Goal: Task Accomplishment & Management: Use online tool/utility

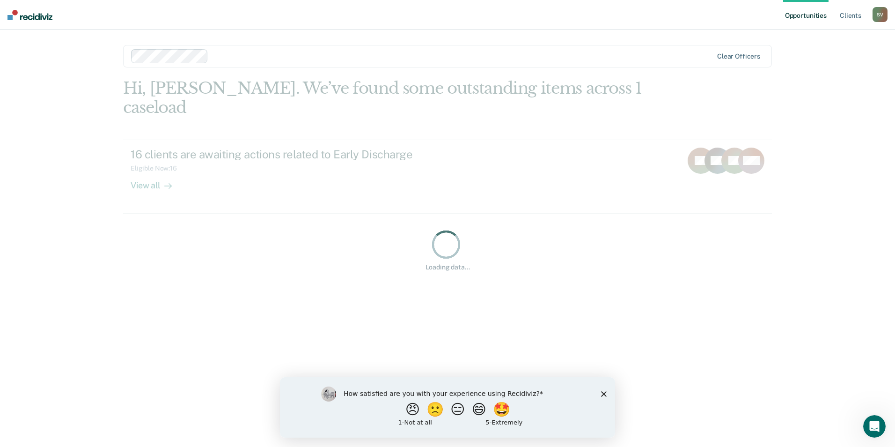
click at [604, 393] on polygon "Close survey" at bounding box center [604, 394] width 6 height 6
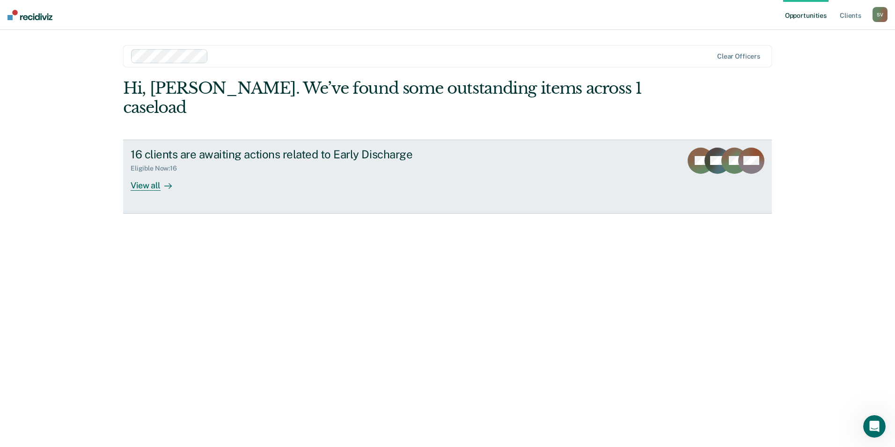
click at [141, 172] on div "View all" at bounding box center [157, 181] width 52 height 18
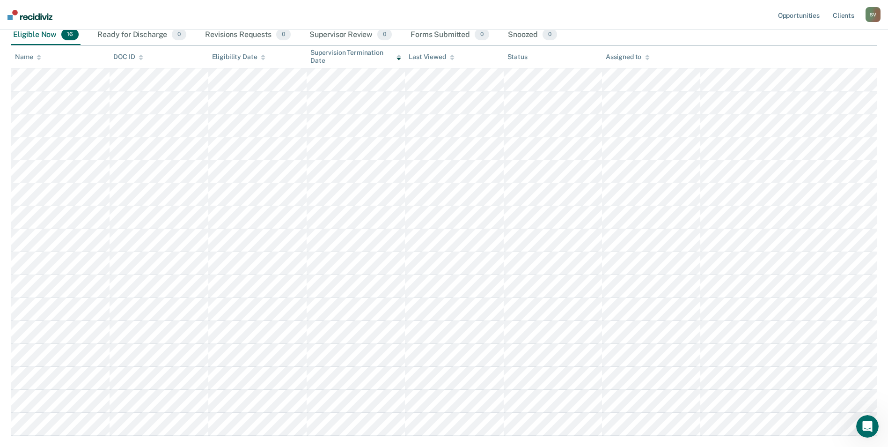
scroll to position [94, 0]
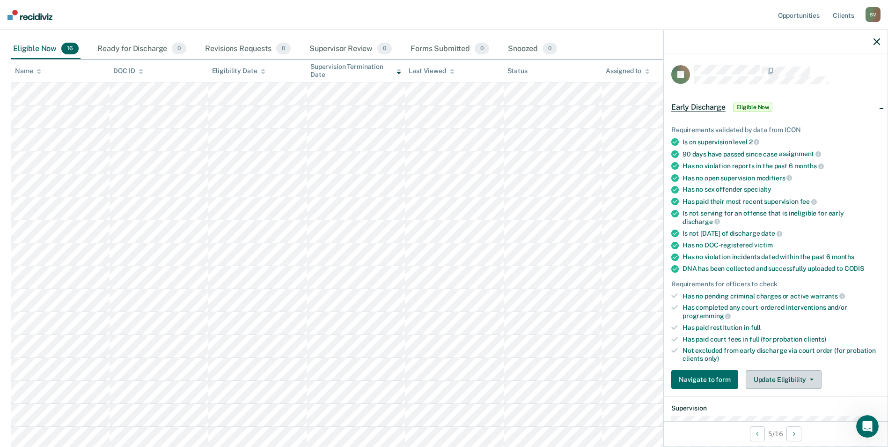
click at [785, 377] on button "Update Eligibility" at bounding box center [784, 379] width 76 height 19
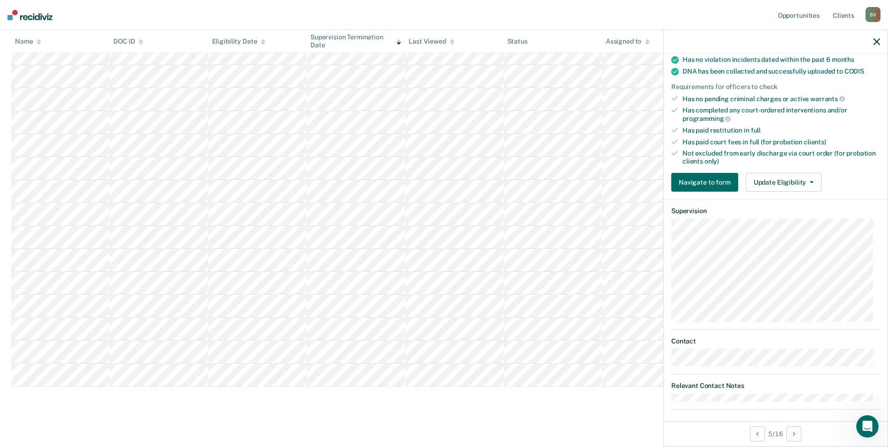
scroll to position [203, 0]
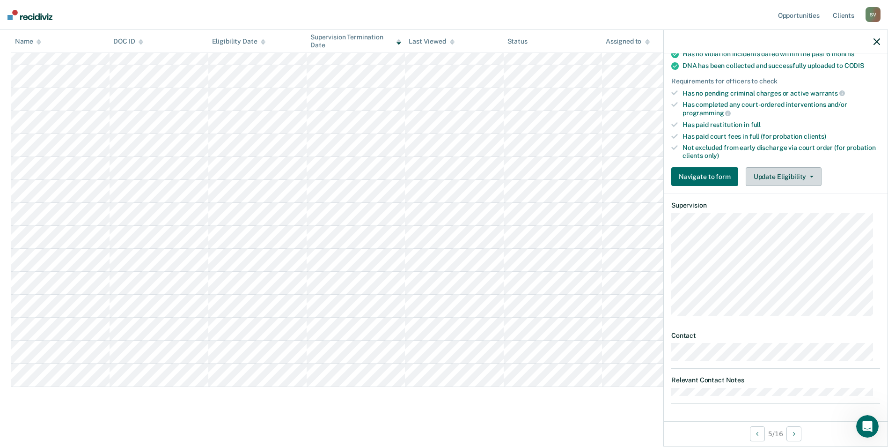
click at [810, 176] on icon "button" at bounding box center [812, 177] width 4 height 2
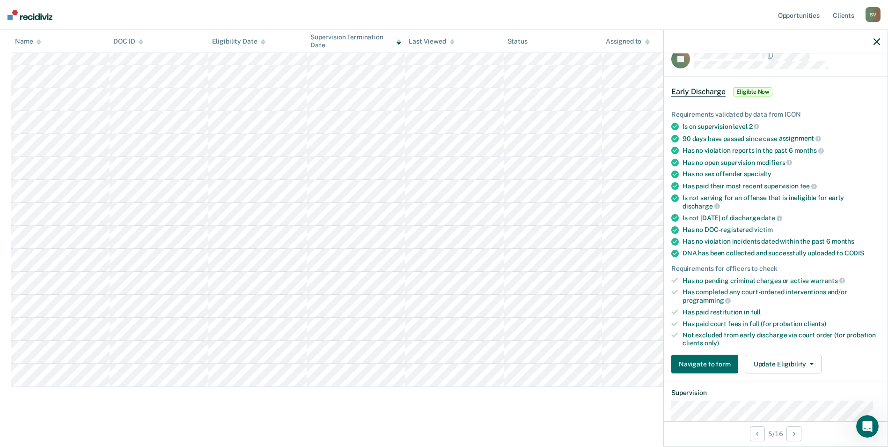
scroll to position [0, 0]
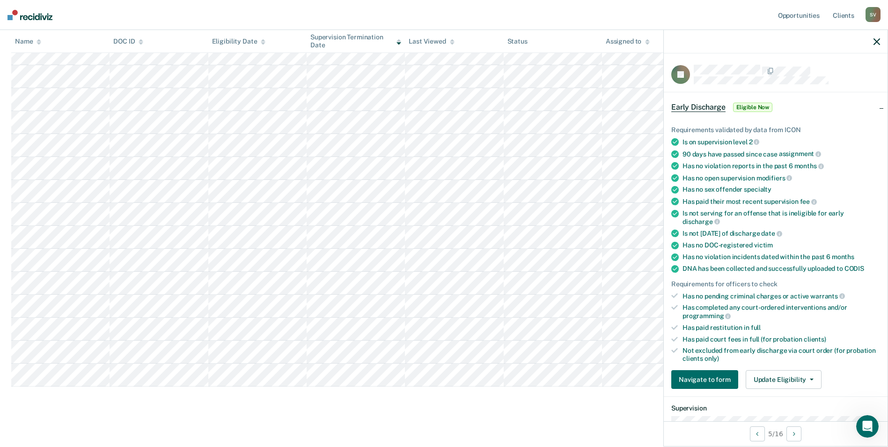
click at [756, 105] on span "Eligible Now" at bounding box center [753, 107] width 40 height 9
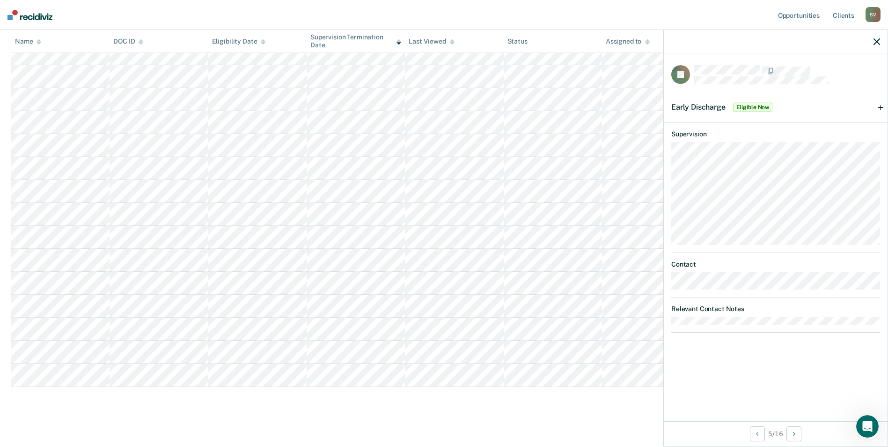
click at [756, 105] on span "Eligible Now" at bounding box center [753, 107] width 40 height 9
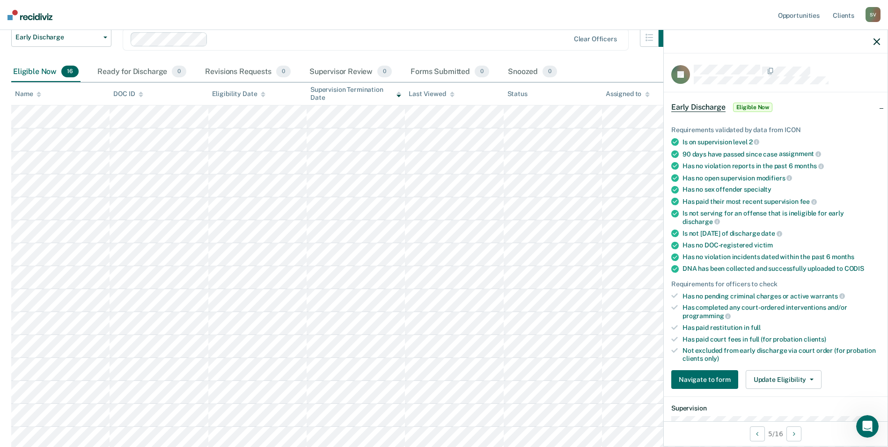
scroll to position [63, 0]
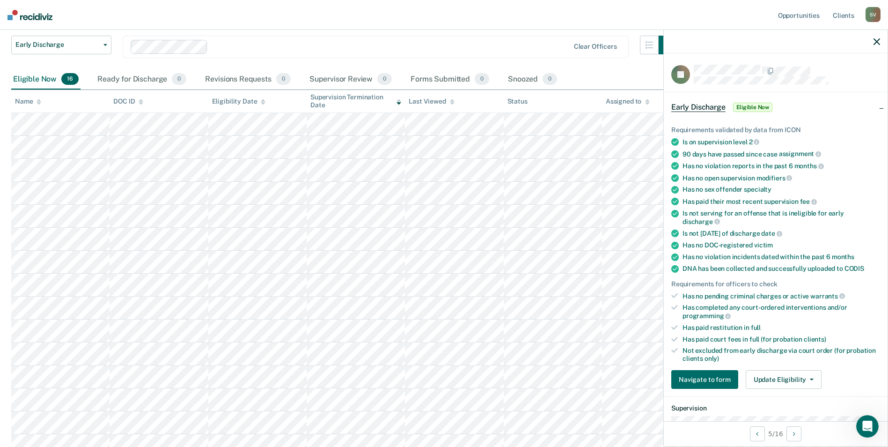
click at [874, 39] on icon "button" at bounding box center [877, 41] width 7 height 7
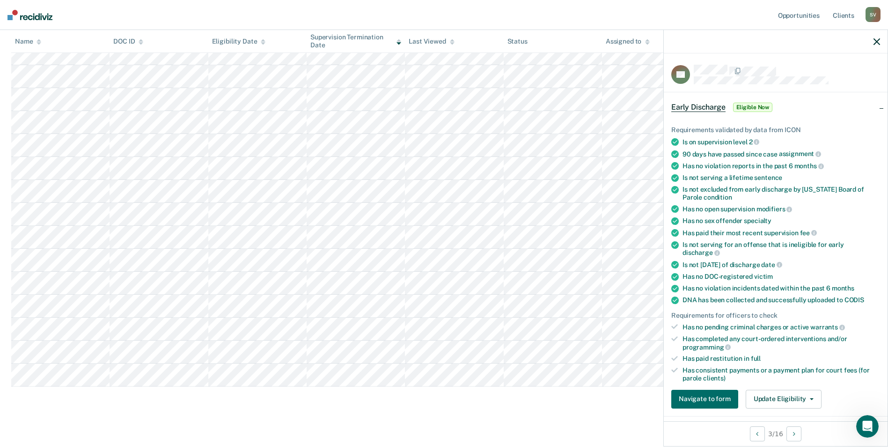
scroll to position [47, 0]
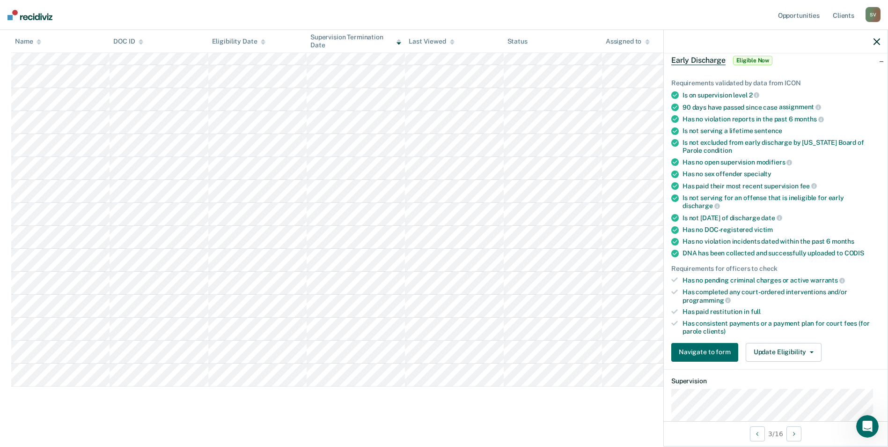
click at [530, 422] on main "Early Discharge Early Discharge Early Discharge Clear officers Eligible Now 16 …" at bounding box center [444, 172] width 888 height 558
click at [716, 354] on button "Navigate to form" at bounding box center [705, 352] width 67 height 19
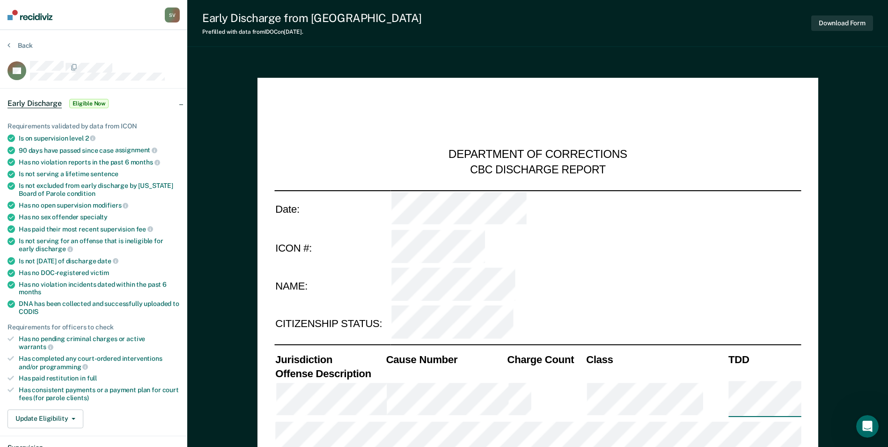
type textarea "x"
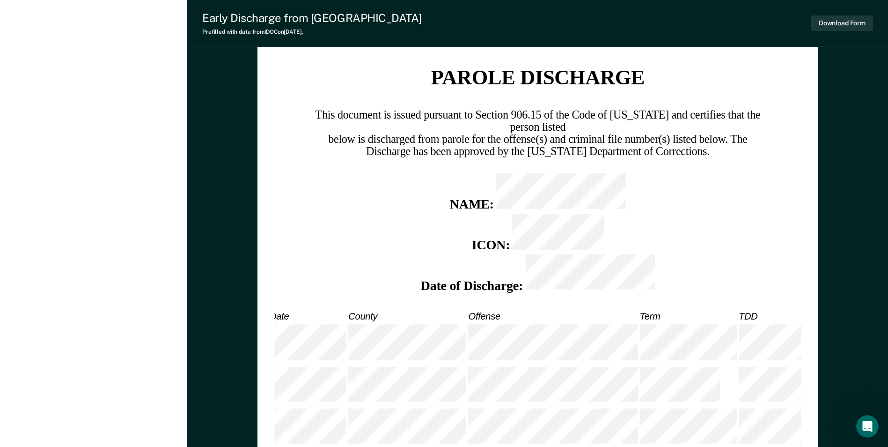
scroll to position [1405, 0]
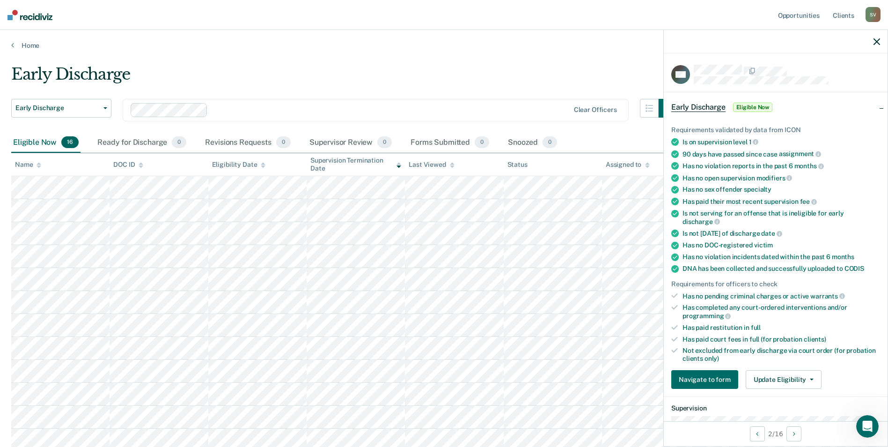
click at [877, 41] on icon "button" at bounding box center [877, 41] width 7 height 7
click at [813, 377] on button "Update Eligibility" at bounding box center [784, 379] width 76 height 19
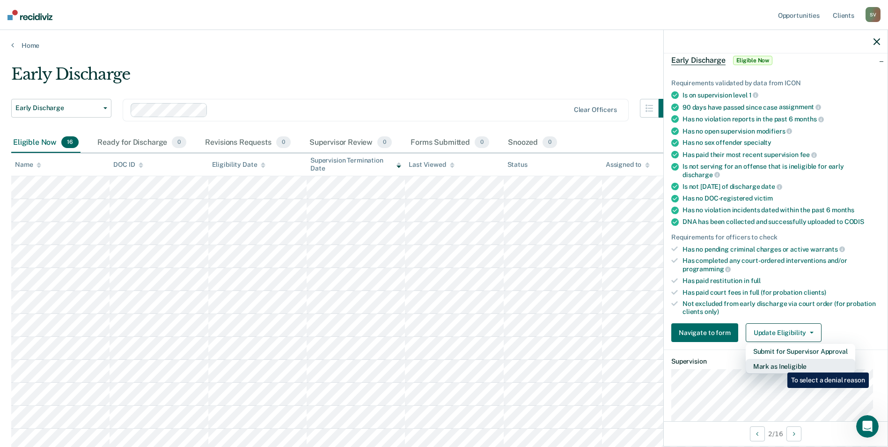
click at [781, 365] on button "Mark as Ineligible" at bounding box center [801, 366] width 110 height 15
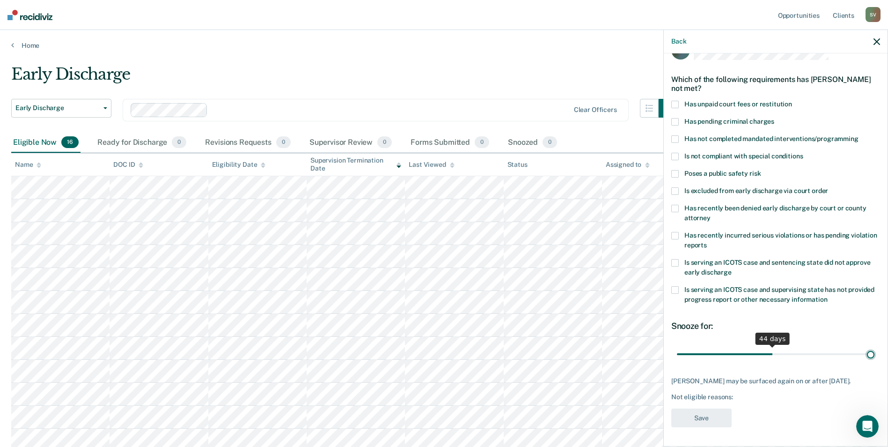
scroll to position [23, 0]
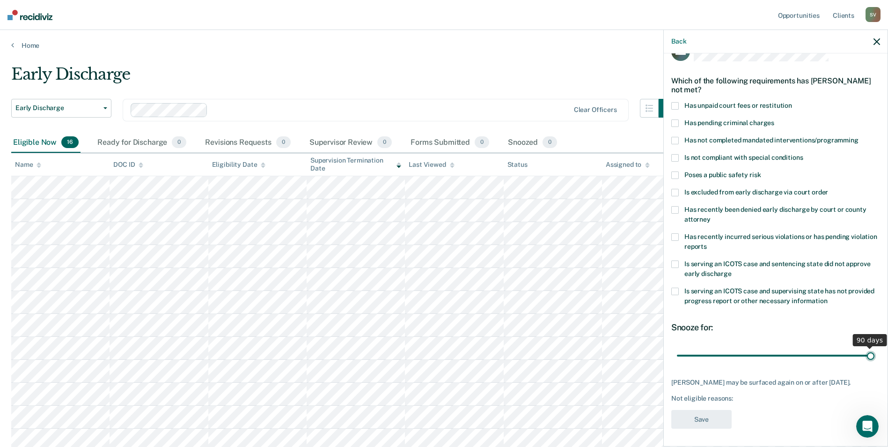
drag, startPoint x: 740, startPoint y: 348, endPoint x: 868, endPoint y: 348, distance: 128.3
type input "90"
click at [868, 348] on input "range" at bounding box center [776, 355] width 198 height 16
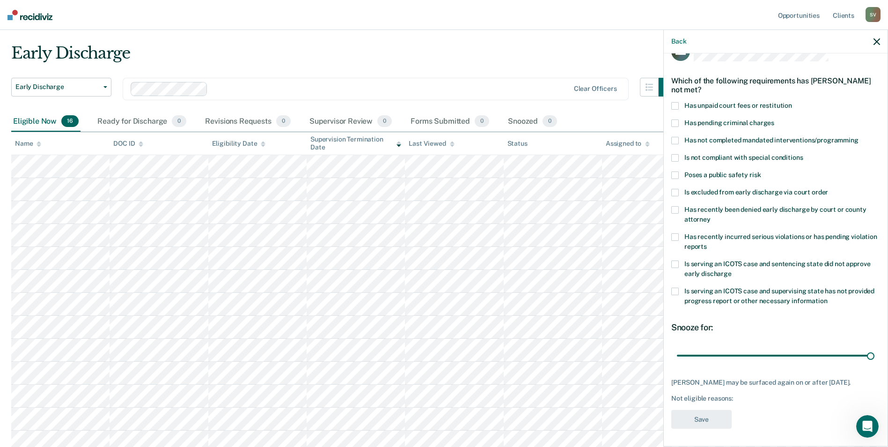
scroll to position [0, 0]
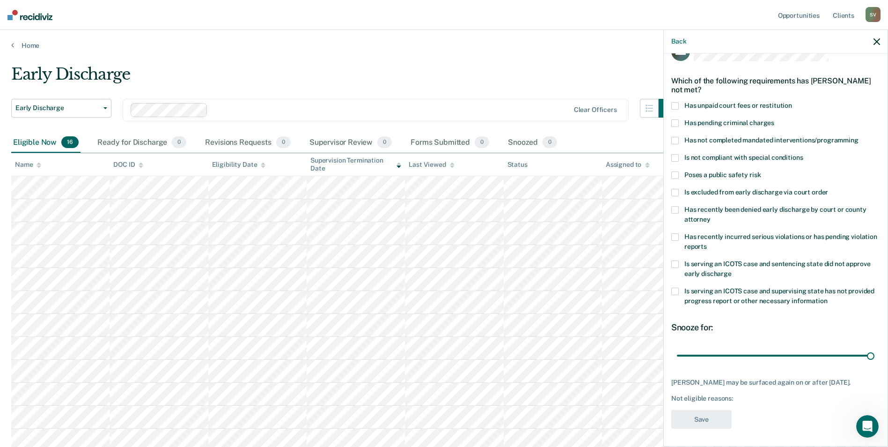
click at [674, 103] on span at bounding box center [675, 105] width 7 height 7
click at [709, 414] on button "Save" at bounding box center [702, 419] width 60 height 19
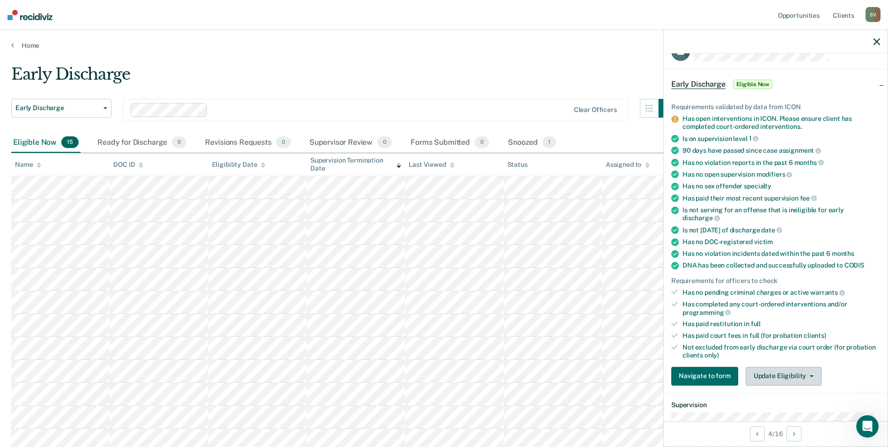
click at [813, 374] on button "Update Eligibility" at bounding box center [784, 376] width 76 height 19
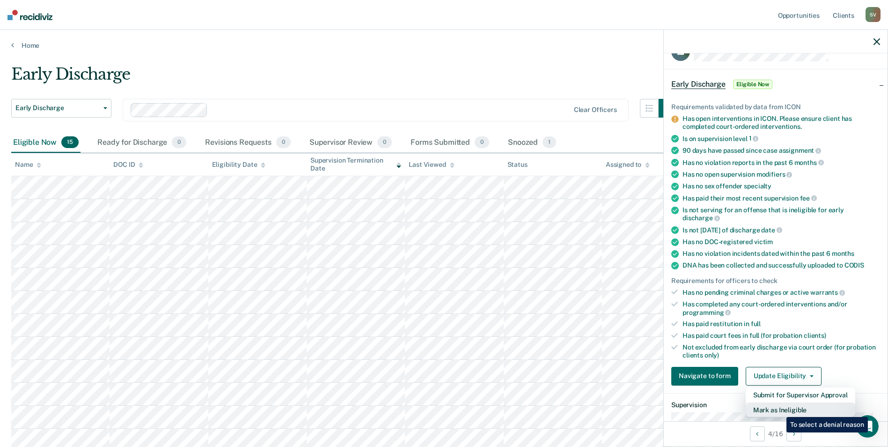
click at [780, 410] on button "Mark as Ineligible" at bounding box center [801, 409] width 110 height 15
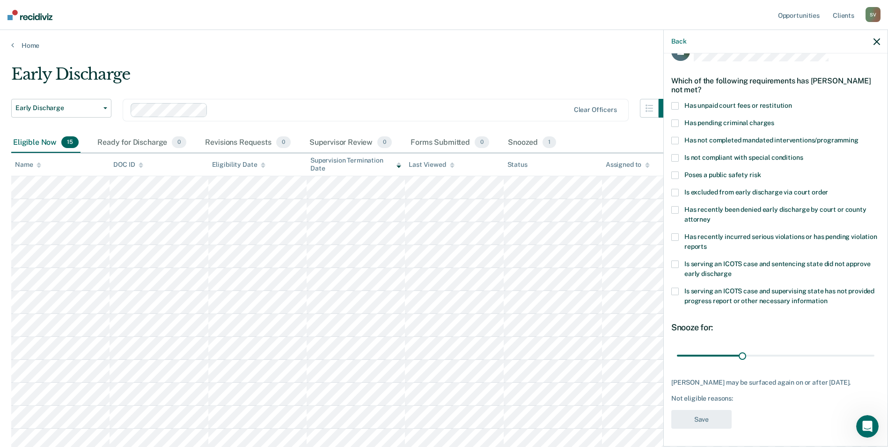
click at [676, 102] on span at bounding box center [675, 105] width 7 height 7
click at [707, 429] on button "Save" at bounding box center [702, 419] width 60 height 19
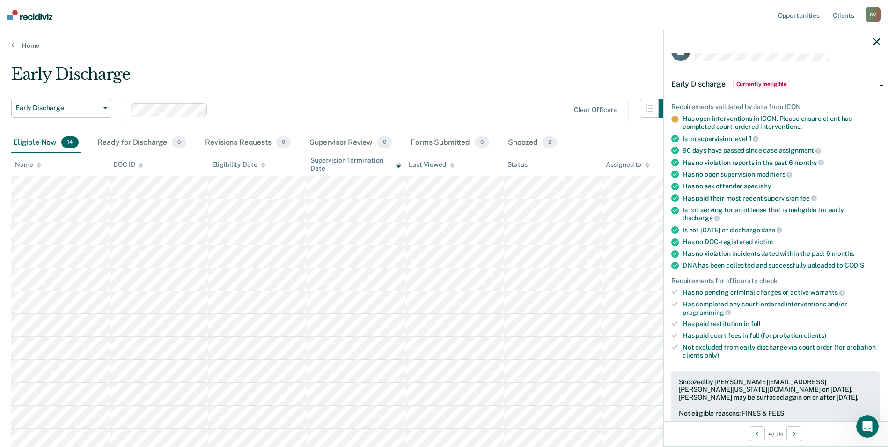
click at [878, 40] on icon "button" at bounding box center [877, 41] width 7 height 7
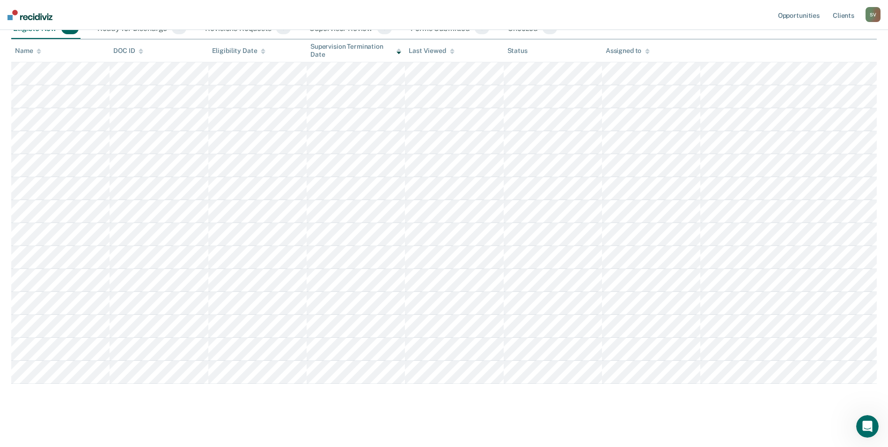
scroll to position [118, 0]
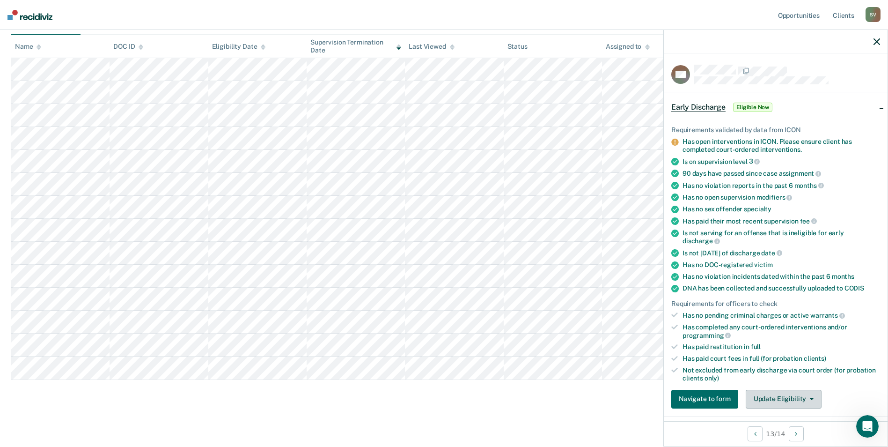
click at [792, 402] on button "Update Eligibility" at bounding box center [784, 399] width 76 height 19
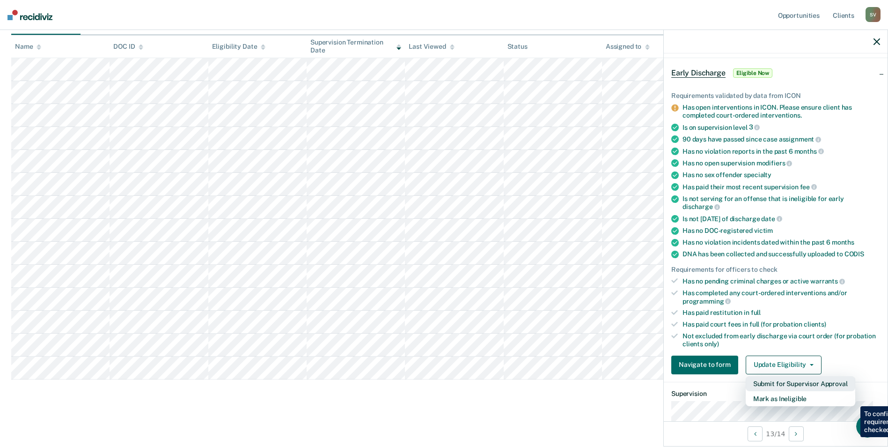
scroll to position [50, 0]
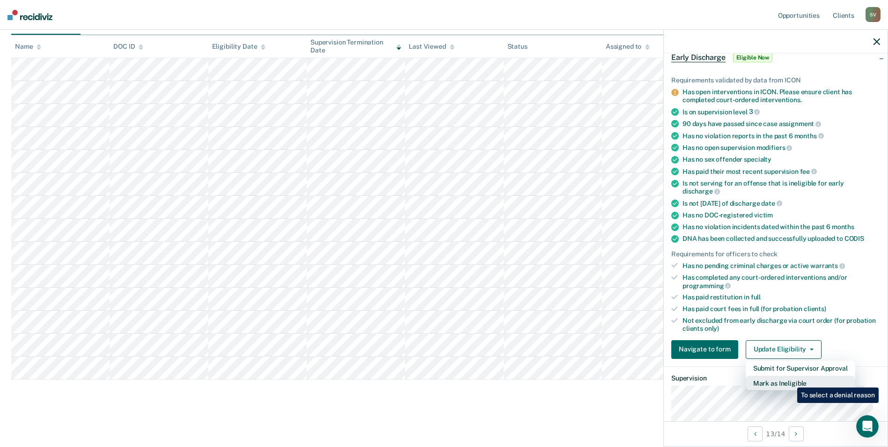
click at [791, 380] on button "Mark as Ineligible" at bounding box center [801, 383] width 110 height 15
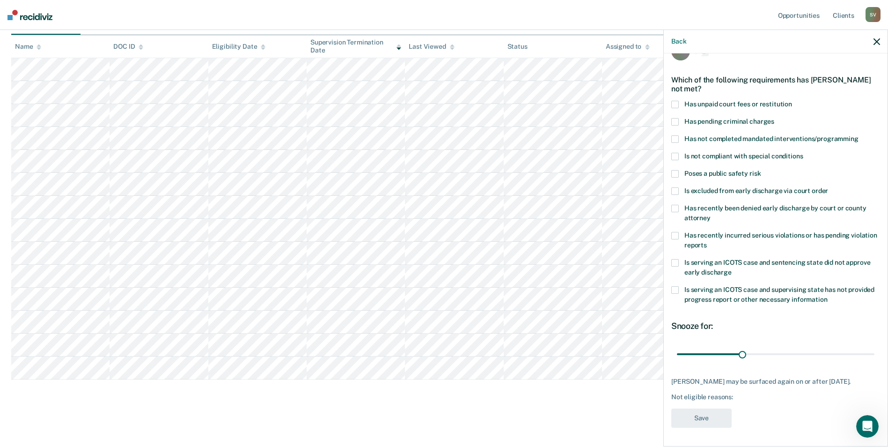
scroll to position [23, 0]
click at [676, 103] on span at bounding box center [675, 105] width 7 height 7
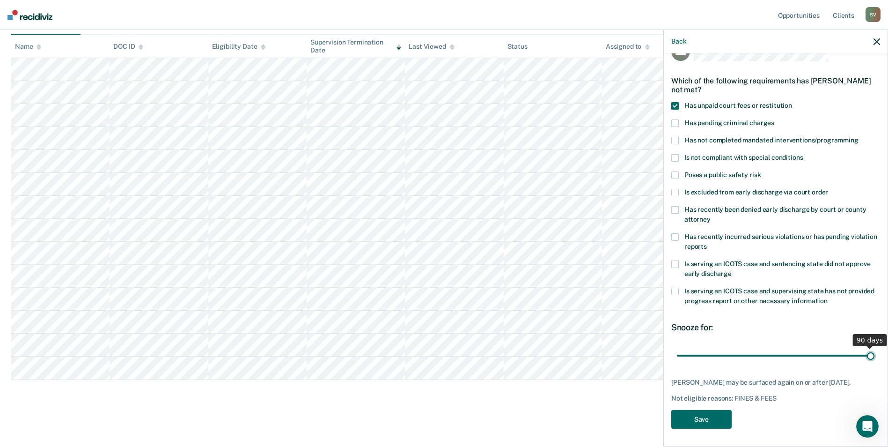
drag, startPoint x: 742, startPoint y: 353, endPoint x: 873, endPoint y: 359, distance: 130.8
type input "90"
click at [873, 359] on input "range" at bounding box center [776, 355] width 198 height 16
click at [730, 415] on button "Save" at bounding box center [702, 419] width 60 height 19
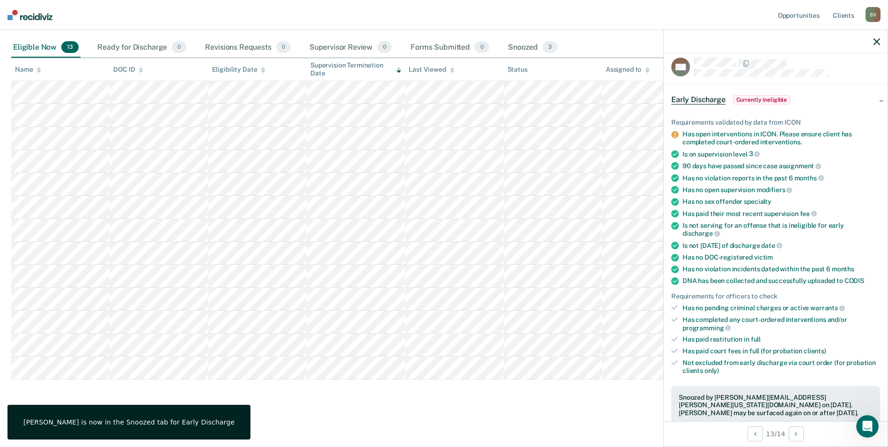
scroll to position [0, 0]
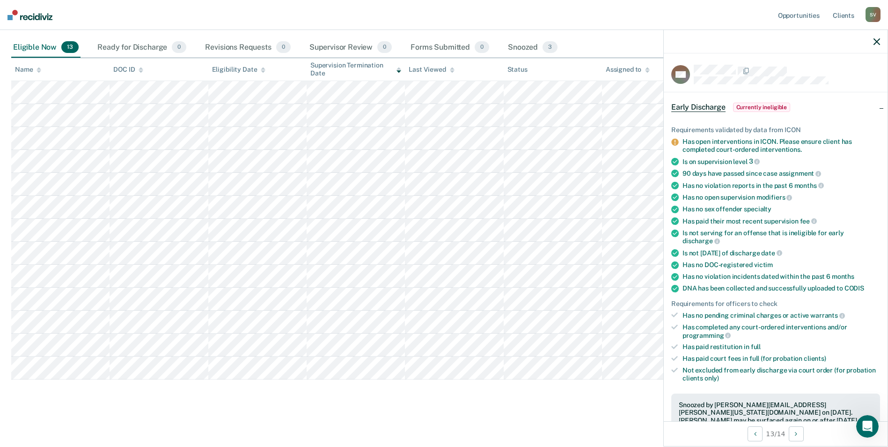
click at [876, 41] on icon "button" at bounding box center [877, 41] width 7 height 7
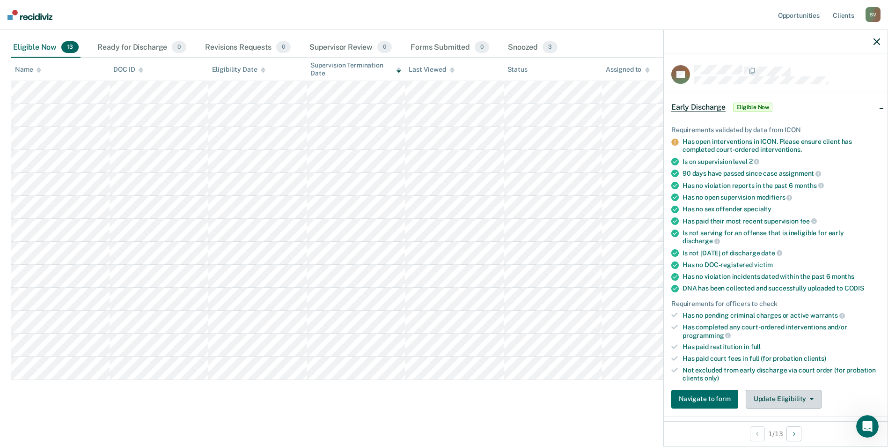
click at [791, 396] on button "Update Eligibility" at bounding box center [784, 399] width 76 height 19
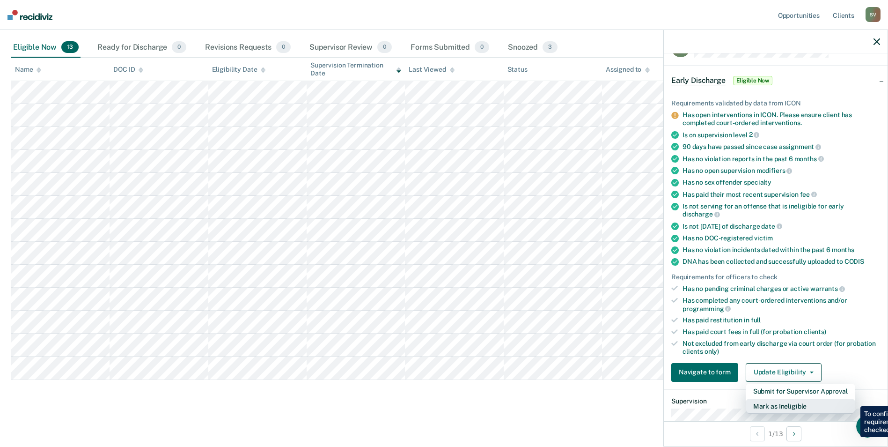
scroll to position [50, 0]
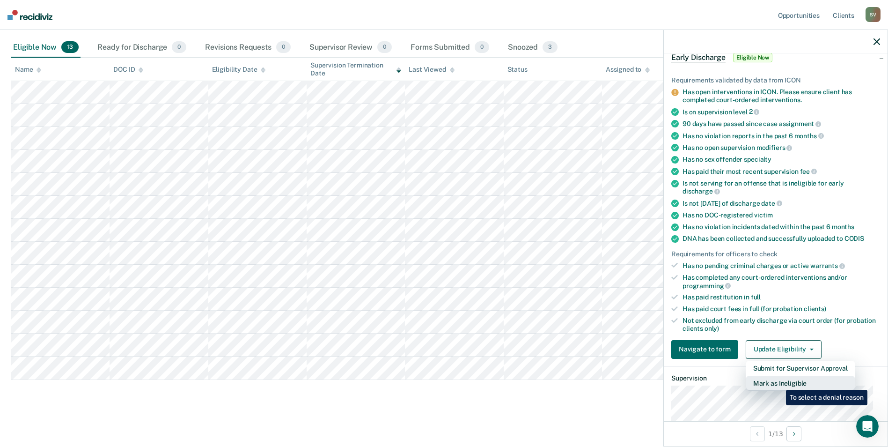
click at [779, 383] on button "Mark as Ineligible" at bounding box center [801, 383] width 110 height 15
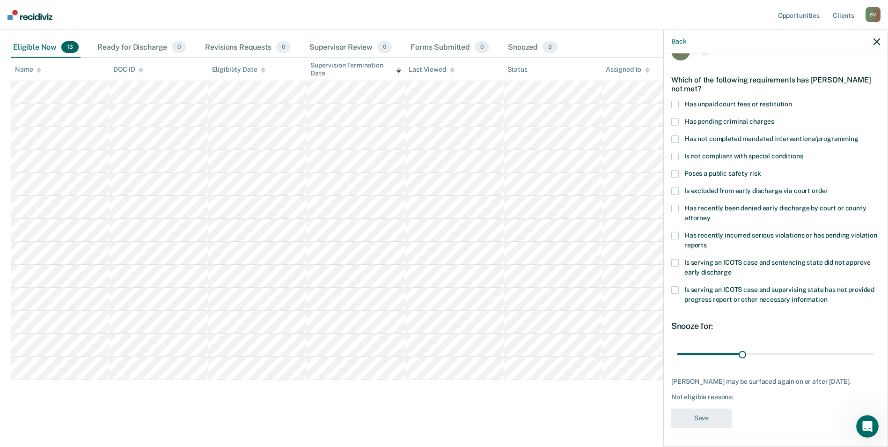
scroll to position [31, 0]
click at [676, 101] on span at bounding box center [675, 104] width 7 height 7
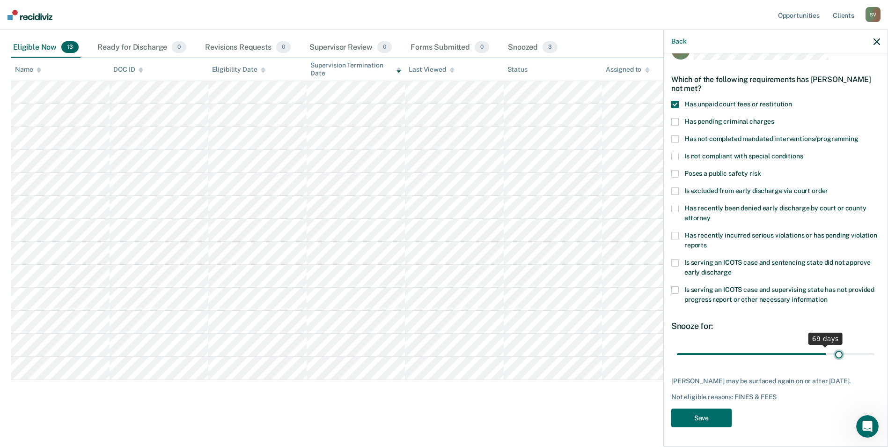
scroll to position [23, 0]
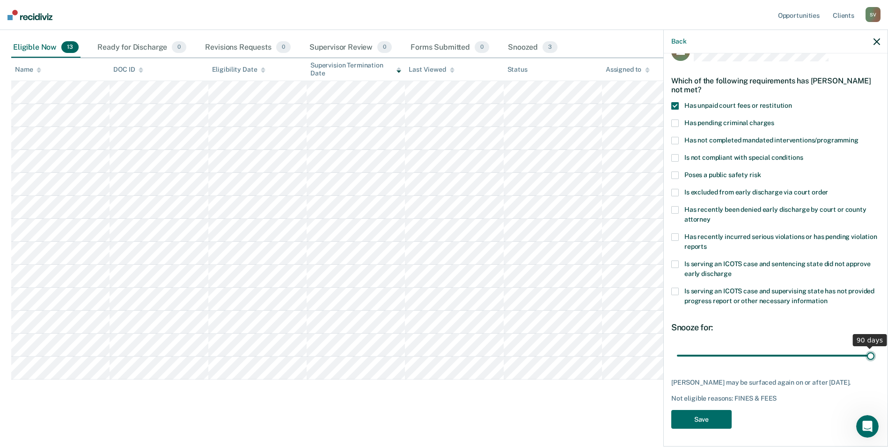
drag, startPoint x: 740, startPoint y: 346, endPoint x: 877, endPoint y: 350, distance: 136.8
type input "90"
click at [875, 350] on input "range" at bounding box center [776, 355] width 198 height 16
click at [716, 416] on button "Save" at bounding box center [702, 419] width 60 height 19
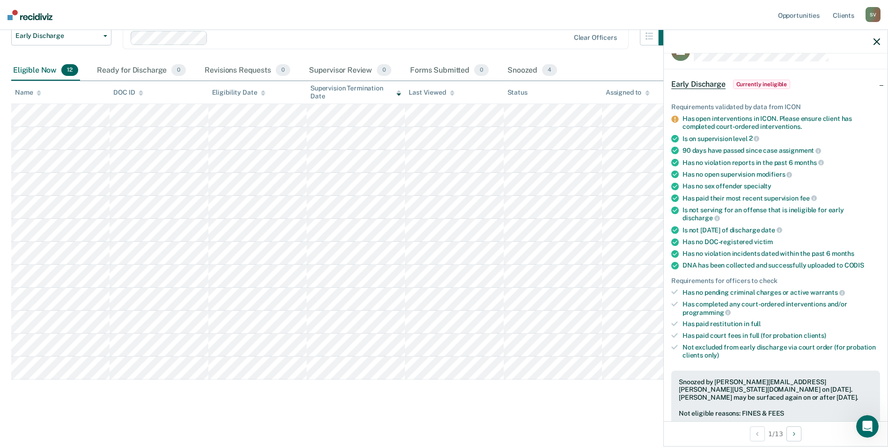
click at [878, 40] on icon "button" at bounding box center [877, 41] width 7 height 7
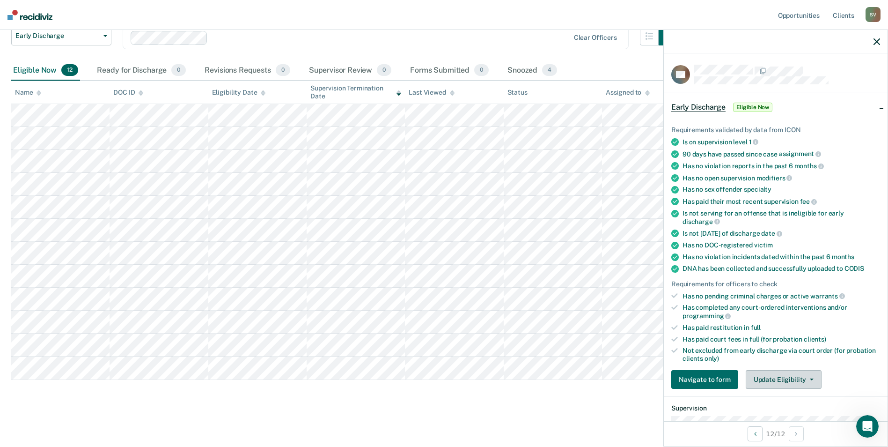
click at [781, 377] on button "Update Eligibility" at bounding box center [784, 379] width 76 height 19
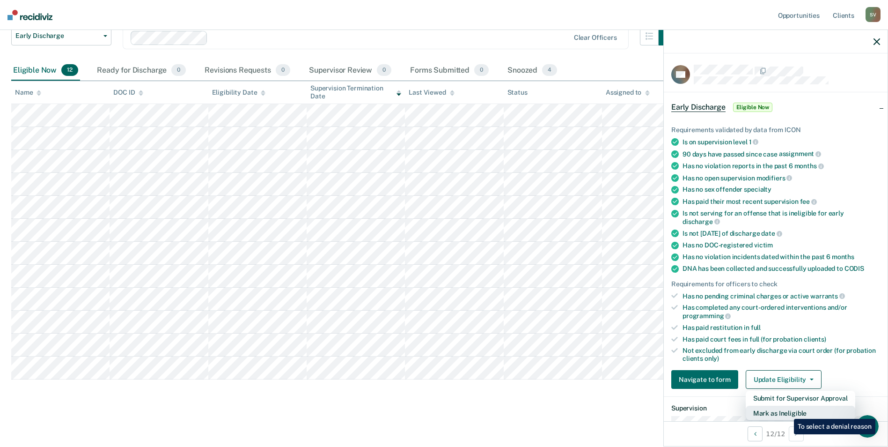
click at [787, 412] on button "Mark as Ineligible" at bounding box center [801, 413] width 110 height 15
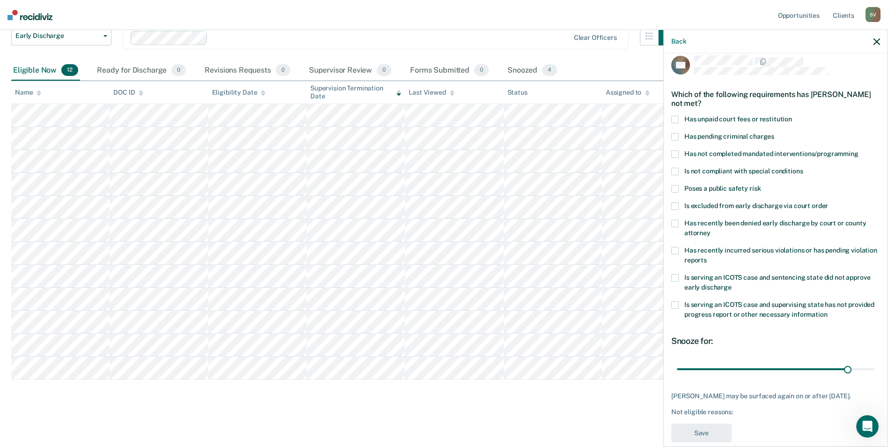
scroll to position [0, 0]
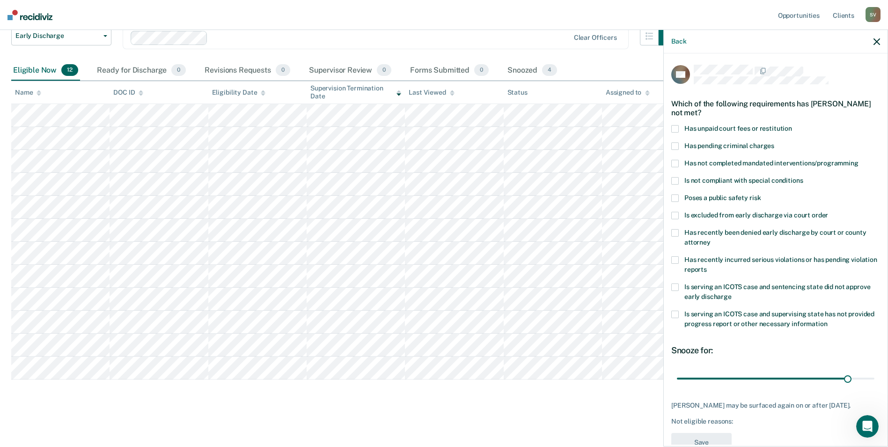
click at [875, 39] on icon "button" at bounding box center [877, 41] width 7 height 7
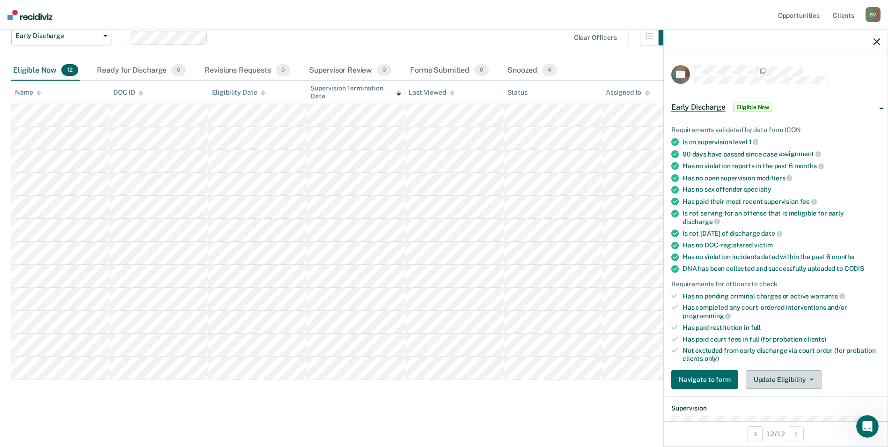
click at [769, 377] on button "Update Eligibility" at bounding box center [784, 379] width 76 height 19
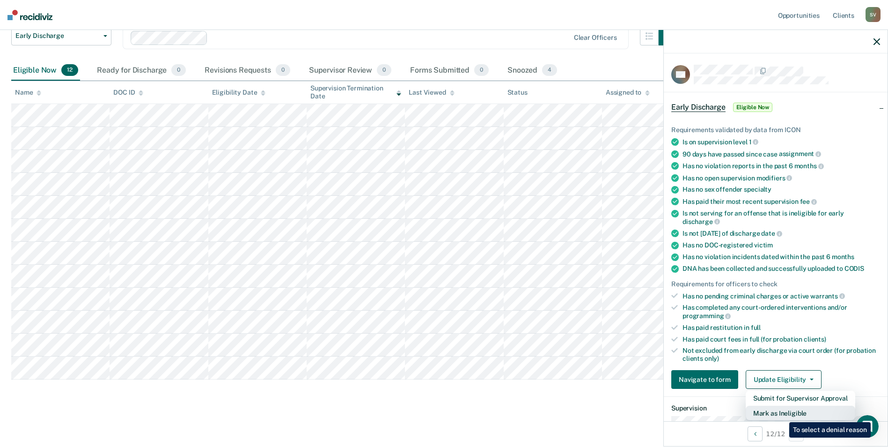
click at [783, 415] on button "Mark as Ineligible" at bounding box center [801, 413] width 110 height 15
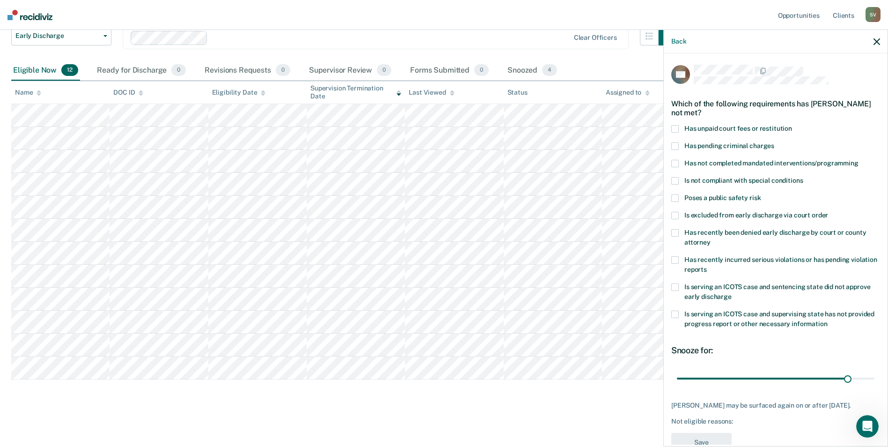
click at [677, 126] on span at bounding box center [675, 128] width 7 height 7
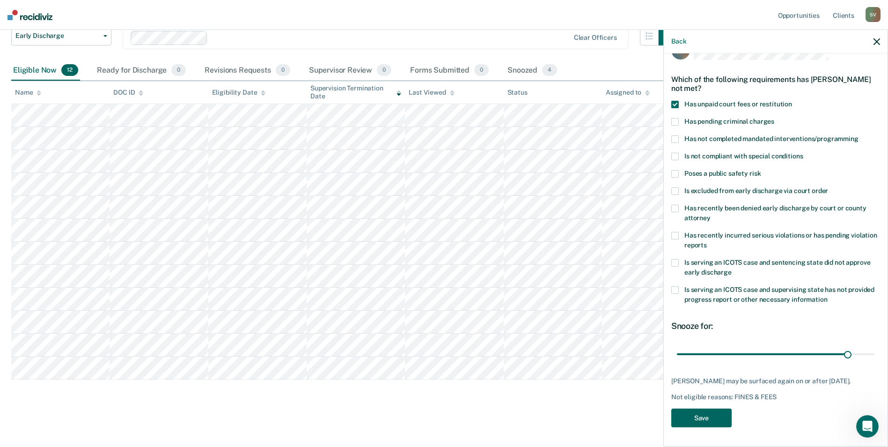
click at [715, 416] on button "Save" at bounding box center [702, 417] width 60 height 19
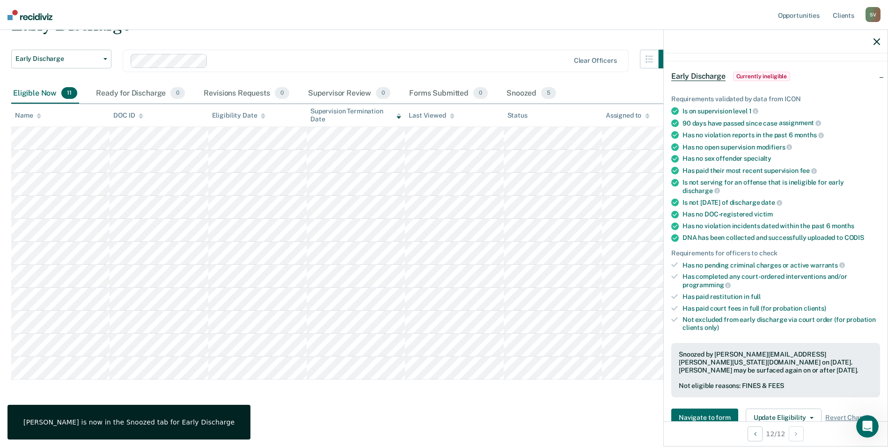
click at [876, 41] on icon "button" at bounding box center [877, 41] width 7 height 7
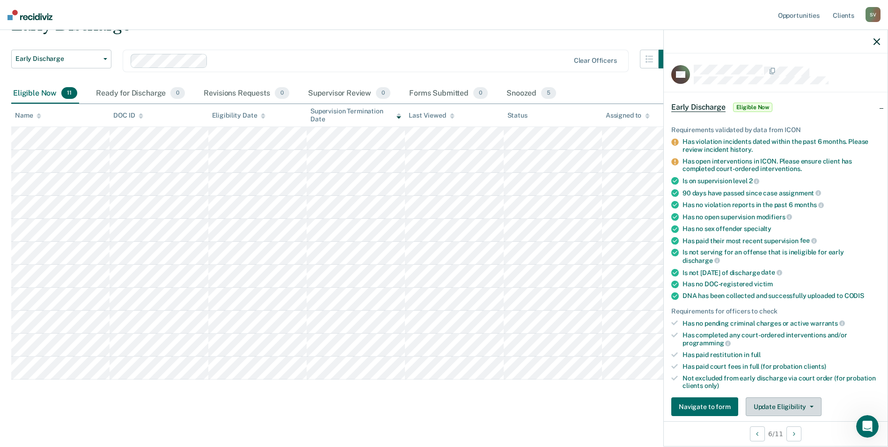
click at [775, 403] on button "Update Eligibility" at bounding box center [784, 406] width 76 height 19
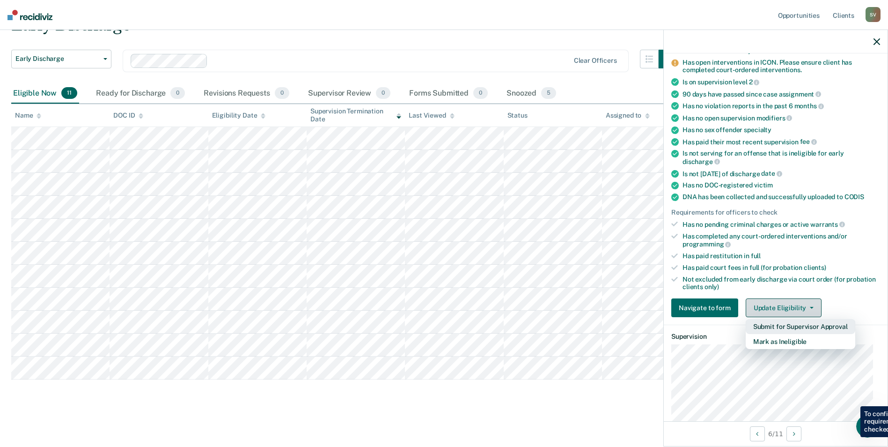
scroll to position [104, 0]
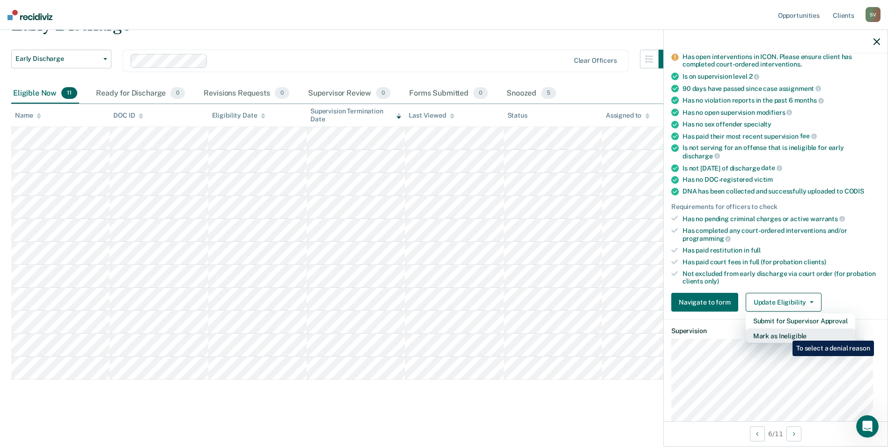
click at [786, 333] on button "Mark as Ineligible" at bounding box center [801, 335] width 110 height 15
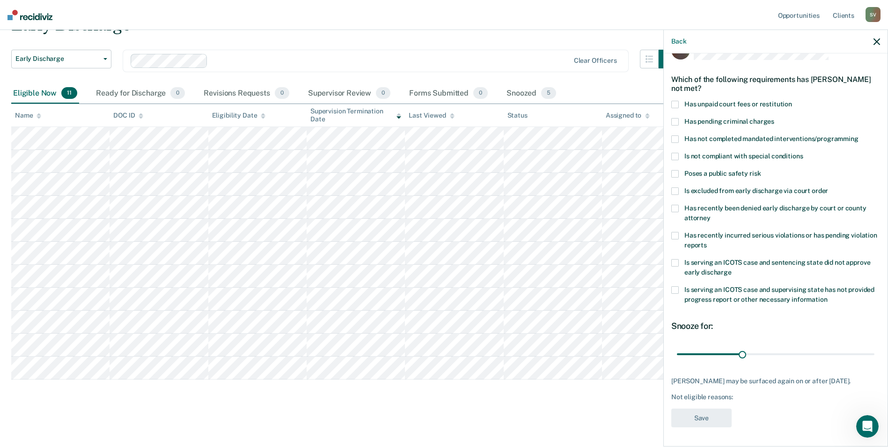
click at [677, 135] on span at bounding box center [675, 138] width 7 height 7
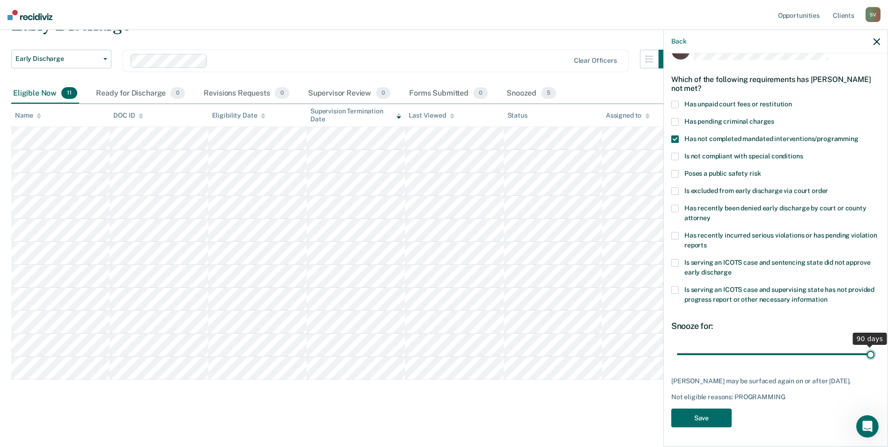
drag, startPoint x: 740, startPoint y: 344, endPoint x: 875, endPoint y: 336, distance: 135.6
type input "90"
click at [875, 346] on input "range" at bounding box center [776, 354] width 198 height 16
click at [701, 422] on button "Save" at bounding box center [702, 417] width 60 height 19
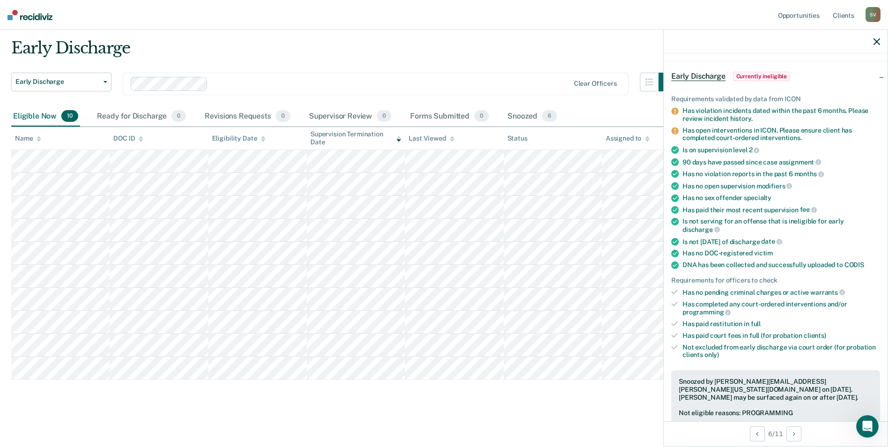
click at [878, 38] on button "button" at bounding box center [877, 41] width 7 height 8
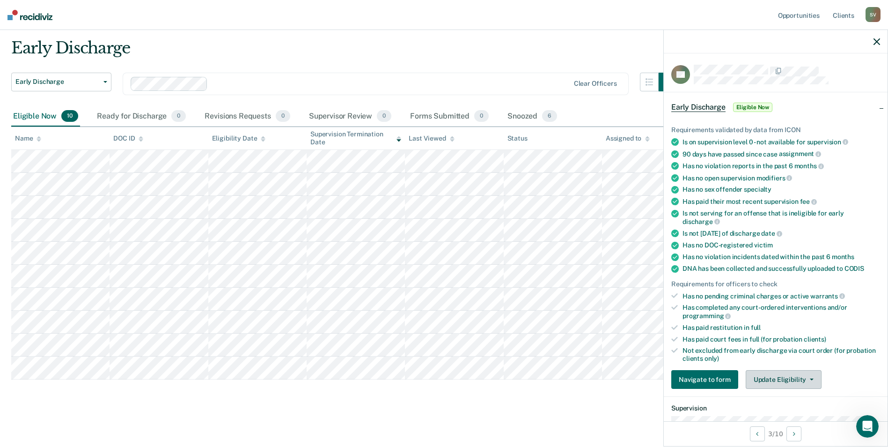
click at [800, 377] on button "Update Eligibility" at bounding box center [784, 379] width 76 height 19
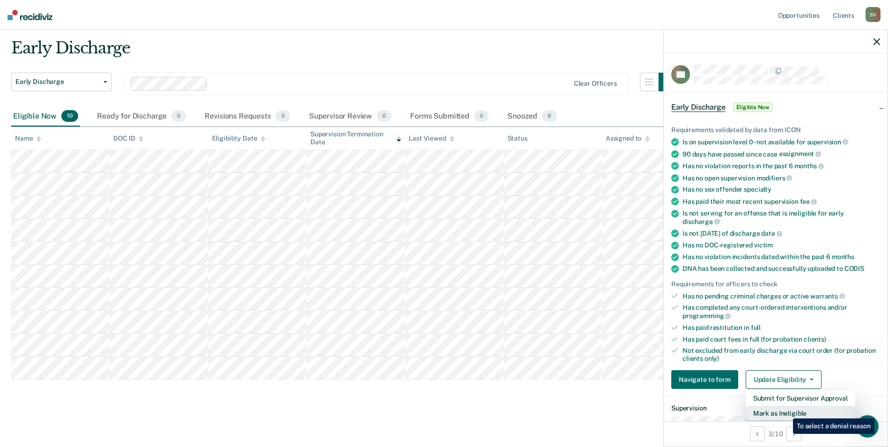
click at [786, 411] on button "Mark as Ineligible" at bounding box center [801, 413] width 110 height 15
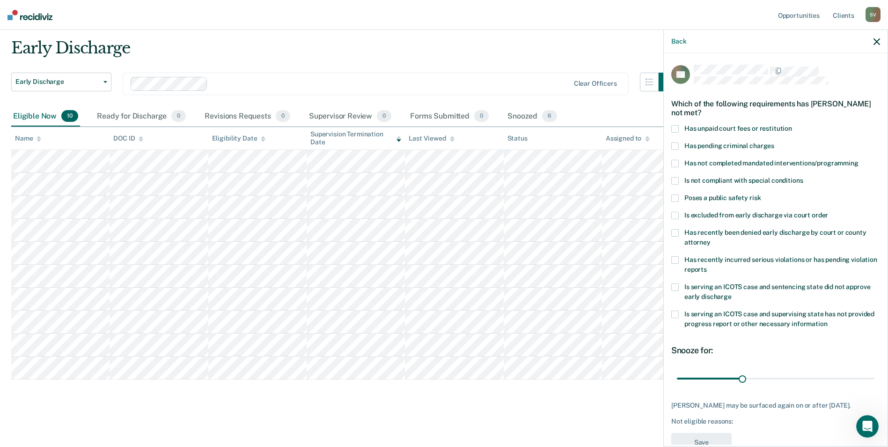
click at [676, 127] on span at bounding box center [675, 128] width 7 height 7
drag, startPoint x: 740, startPoint y: 375, endPoint x: 893, endPoint y: 375, distance: 153.6
type input "90"
click at [875, 375] on input "range" at bounding box center [776, 378] width 198 height 16
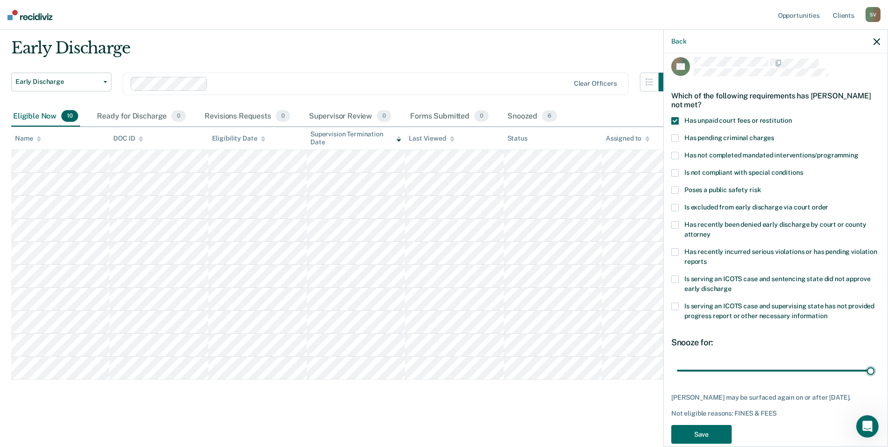
scroll to position [31, 0]
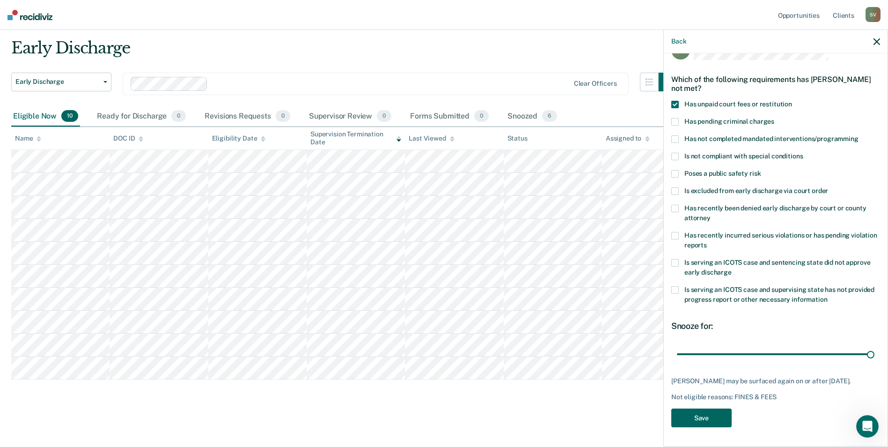
click at [712, 418] on button "Save" at bounding box center [702, 417] width 60 height 19
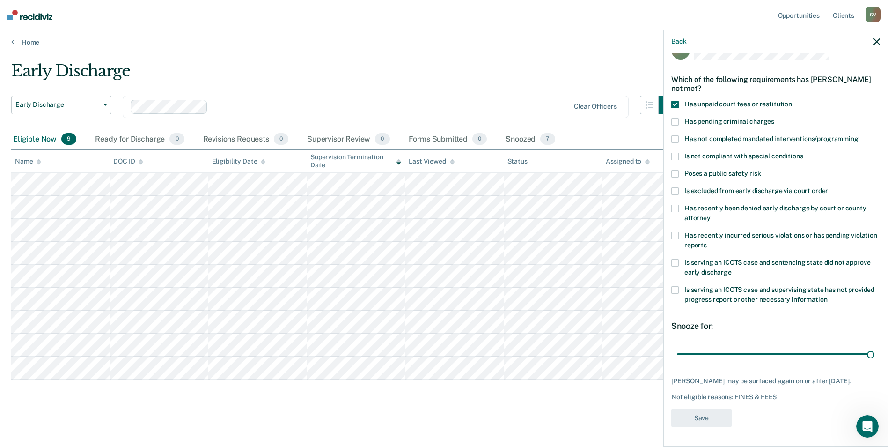
scroll to position [3, 0]
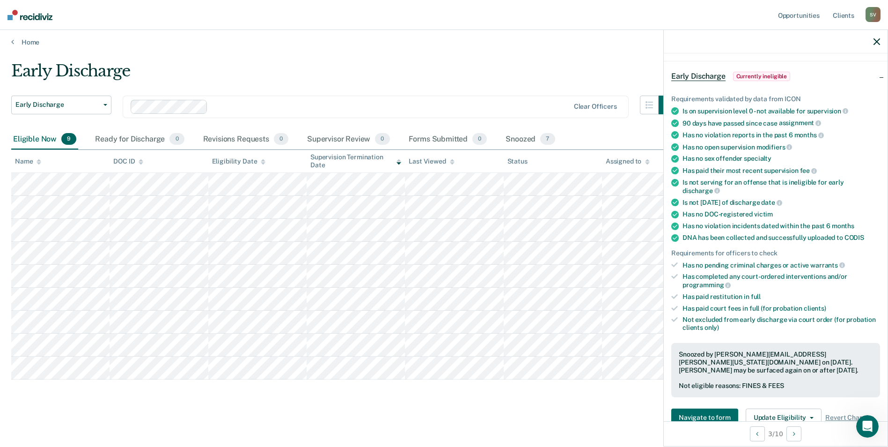
click at [877, 41] on icon "button" at bounding box center [877, 41] width 7 height 7
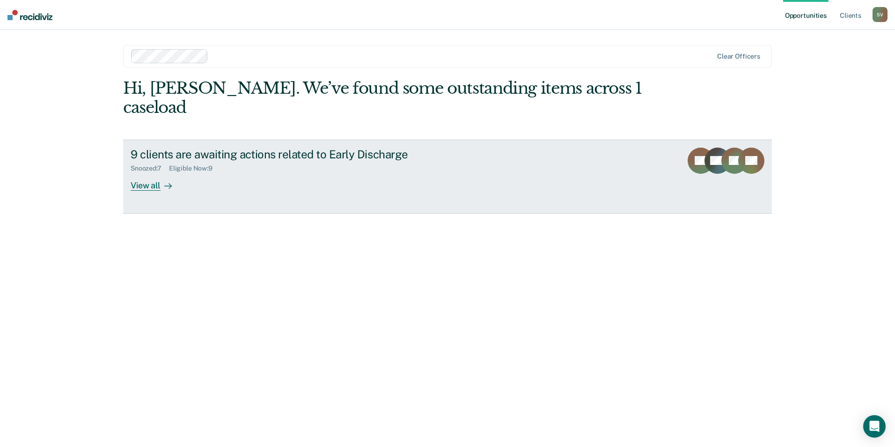
click at [150, 172] on div "View all" at bounding box center [157, 181] width 52 height 18
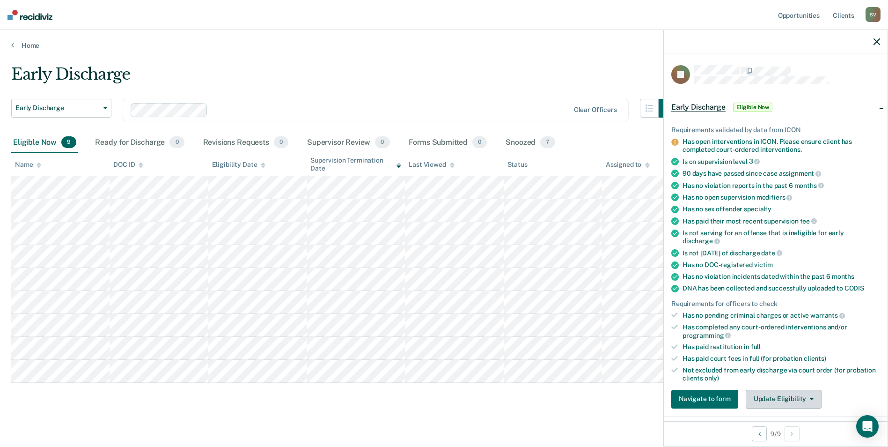
click at [794, 398] on button "Update Eligibility" at bounding box center [784, 399] width 76 height 19
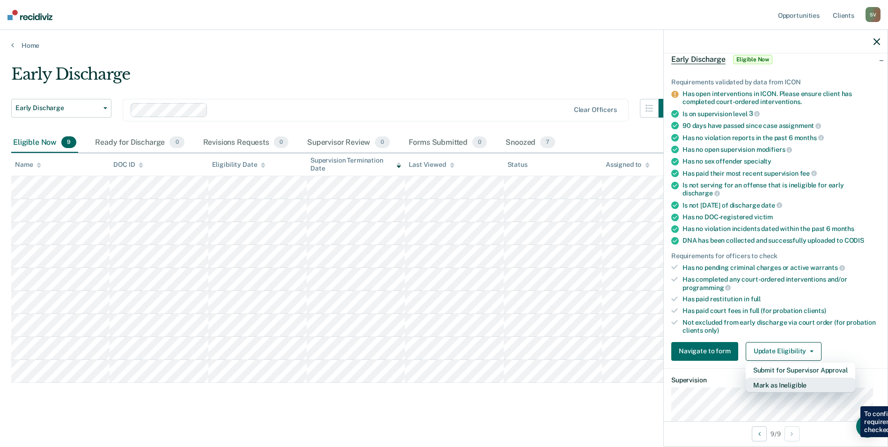
scroll to position [143, 0]
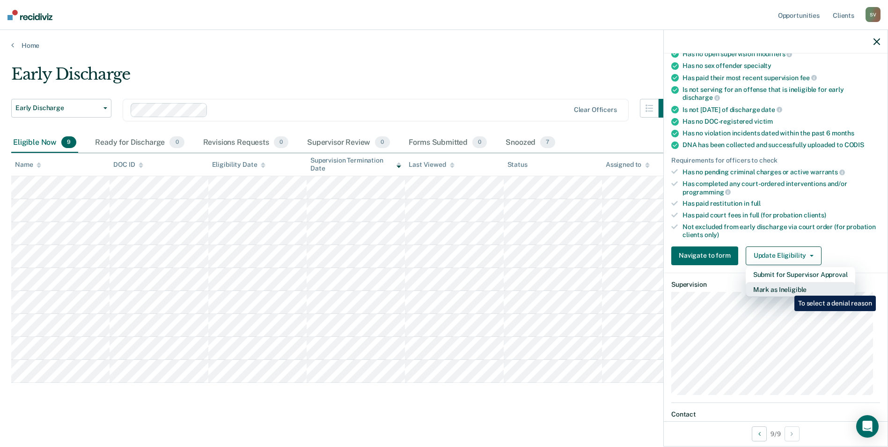
click at [788, 288] on button "Mark as Ineligible" at bounding box center [801, 289] width 110 height 15
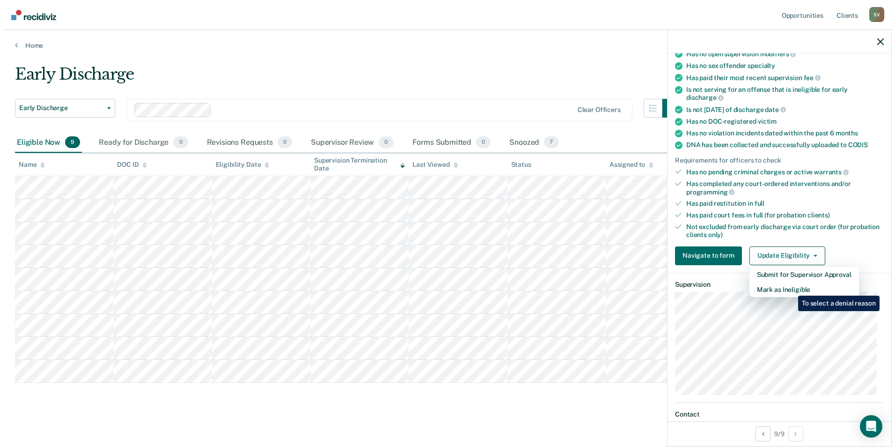
scroll to position [31, 0]
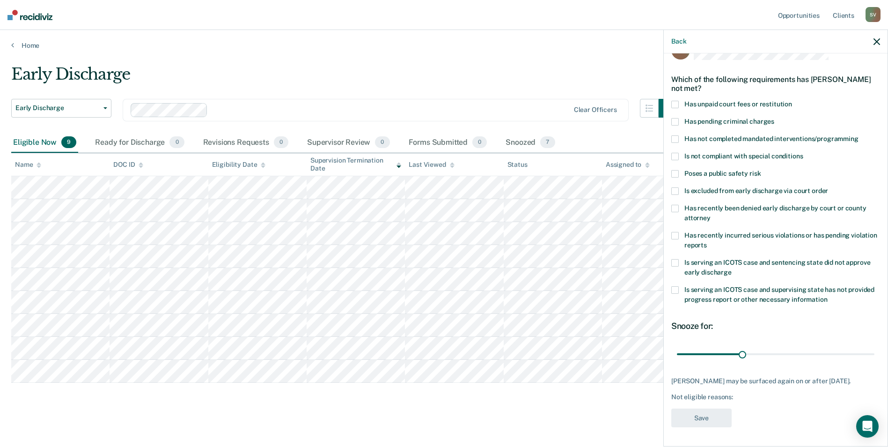
click at [677, 101] on span at bounding box center [675, 104] width 7 height 7
click at [710, 420] on button "Save" at bounding box center [702, 417] width 60 height 19
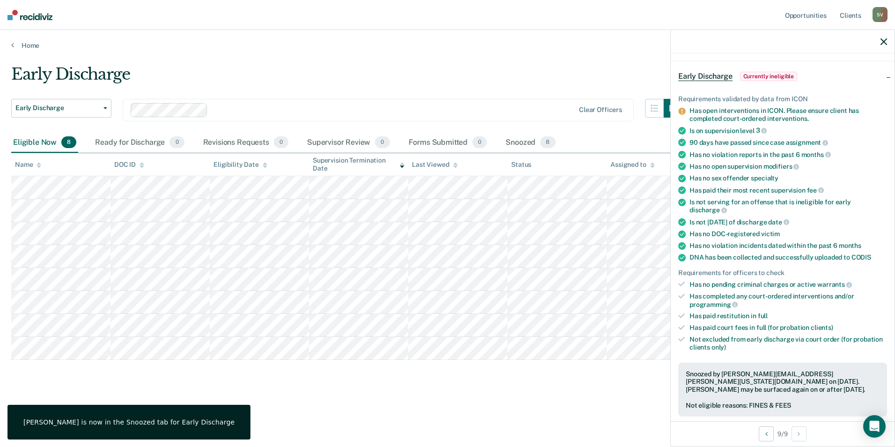
click at [882, 41] on icon "button" at bounding box center [884, 41] width 7 height 7
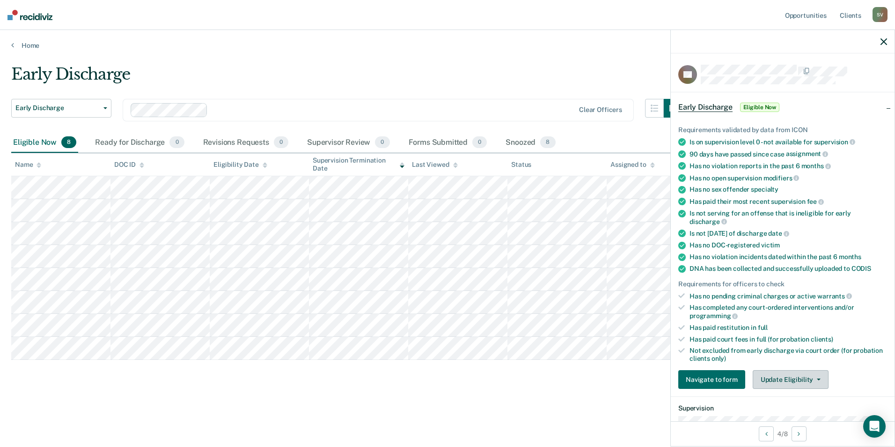
click at [786, 378] on button "Update Eligibility" at bounding box center [791, 379] width 76 height 19
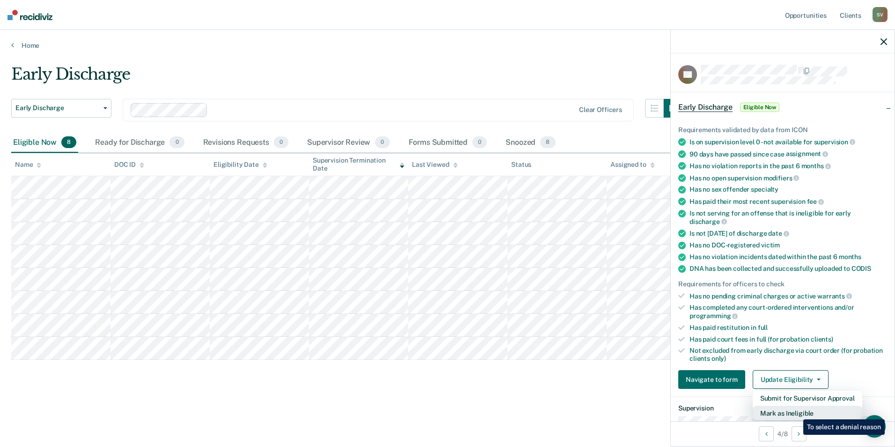
click at [797, 412] on button "Mark as Ineligible" at bounding box center [808, 413] width 110 height 15
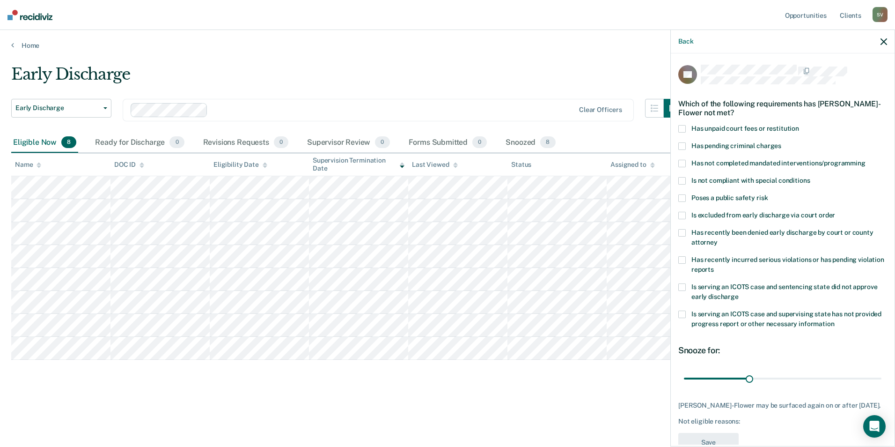
click at [682, 125] on span at bounding box center [682, 128] width 7 height 7
drag, startPoint x: 749, startPoint y: 377, endPoint x: 898, endPoint y: 384, distance: 148.7
type input "90"
click at [882, 384] on input "range" at bounding box center [783, 378] width 198 height 16
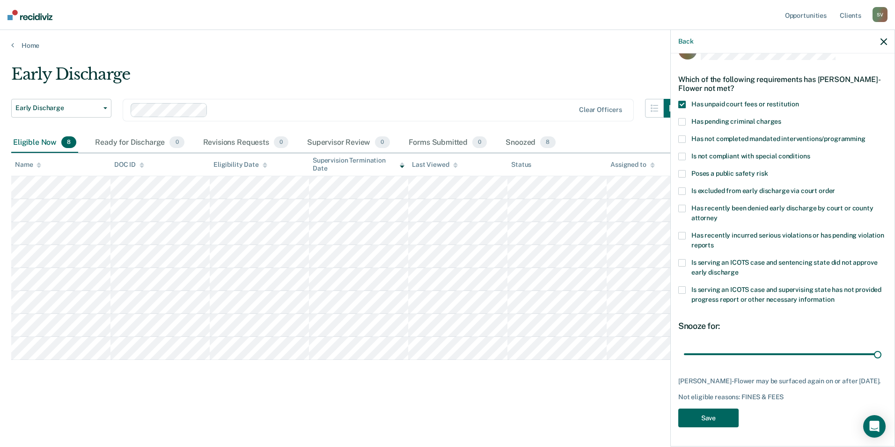
click at [710, 416] on button "Save" at bounding box center [709, 417] width 60 height 19
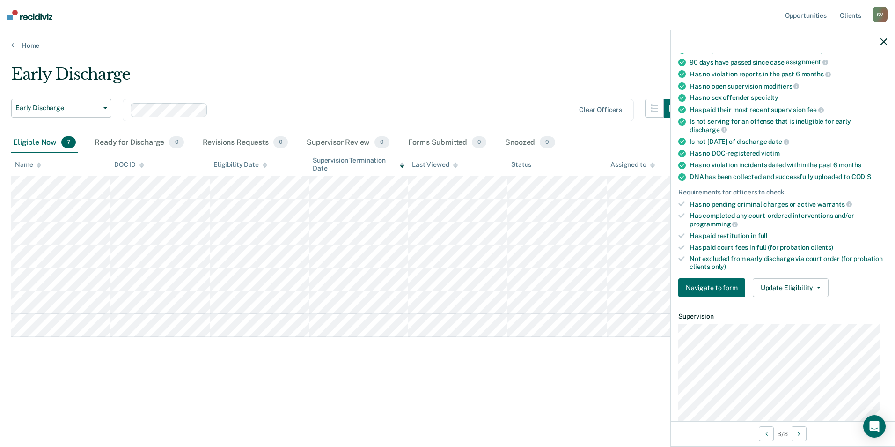
scroll to position [94, 0]
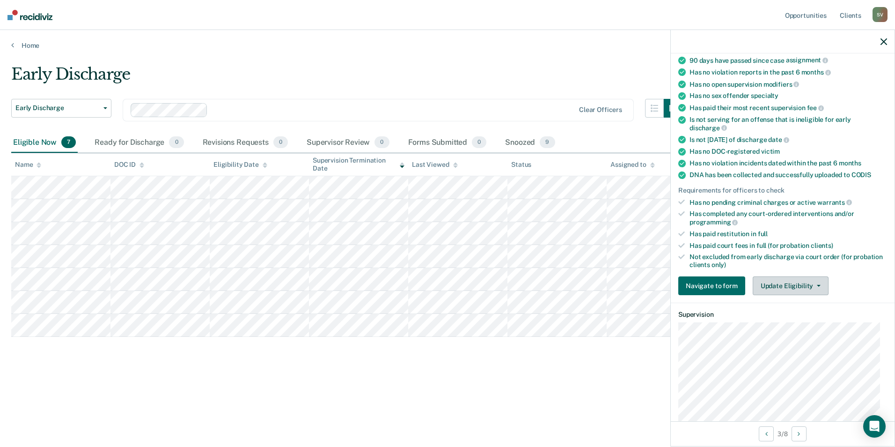
click at [795, 282] on button "Update Eligibility" at bounding box center [791, 285] width 76 height 19
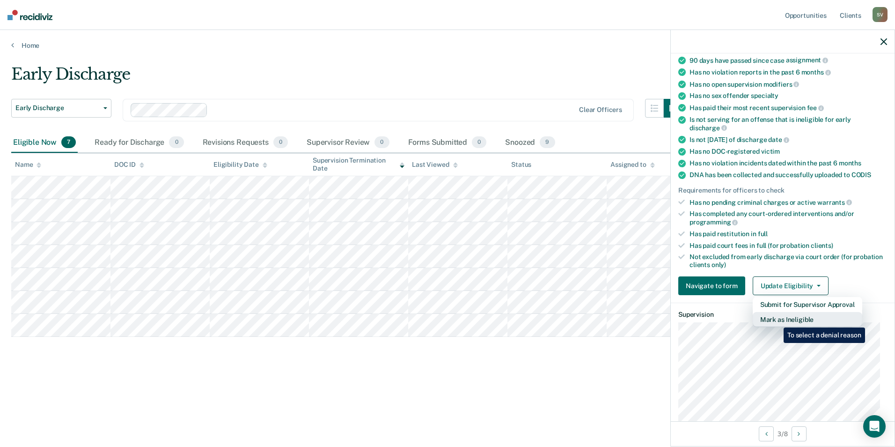
click at [777, 320] on button "Mark as Ineligible" at bounding box center [808, 319] width 110 height 15
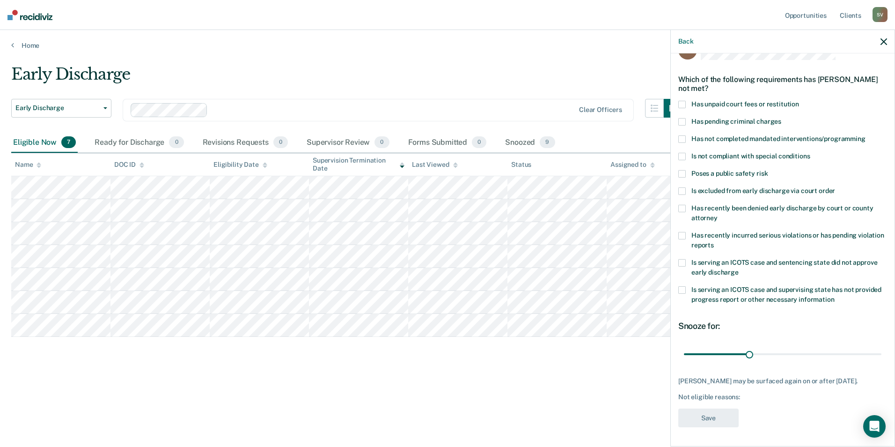
click at [683, 101] on span at bounding box center [682, 104] width 7 height 7
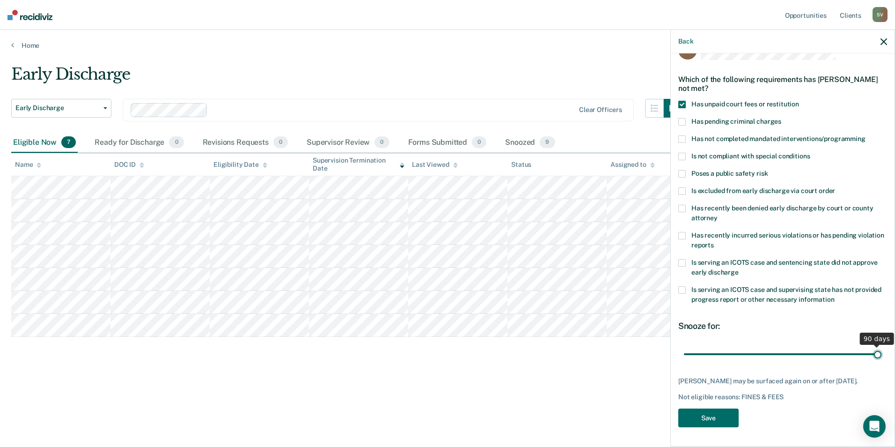
drag, startPoint x: 747, startPoint y: 347, endPoint x: 891, endPoint y: 346, distance: 143.8
type input "90"
click at [882, 346] on input "range" at bounding box center [783, 354] width 198 height 16
click at [714, 420] on button "Save" at bounding box center [709, 417] width 60 height 19
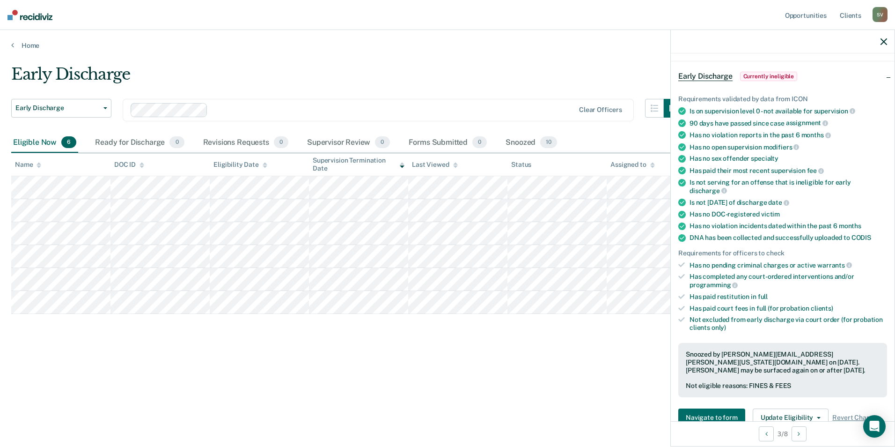
click at [883, 42] on icon "button" at bounding box center [884, 41] width 7 height 7
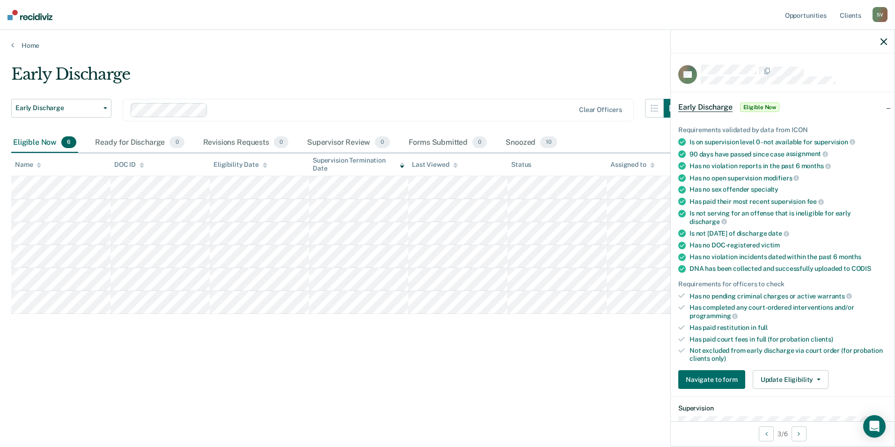
click at [627, 388] on div "Early Discharge Early Discharge Early Discharge Clear officers Eligible Now 6 R…" at bounding box center [447, 236] width 873 height 342
click at [880, 40] on div at bounding box center [783, 41] width 224 height 23
click at [885, 41] on icon "button" at bounding box center [884, 41] width 7 height 7
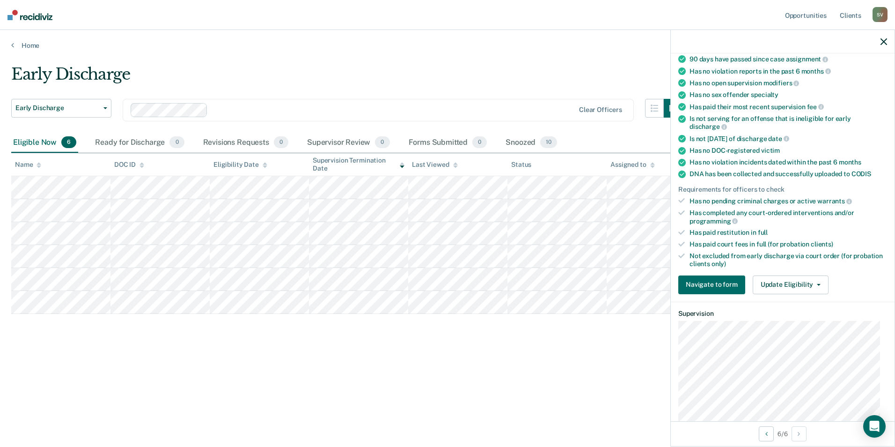
scroll to position [141, 0]
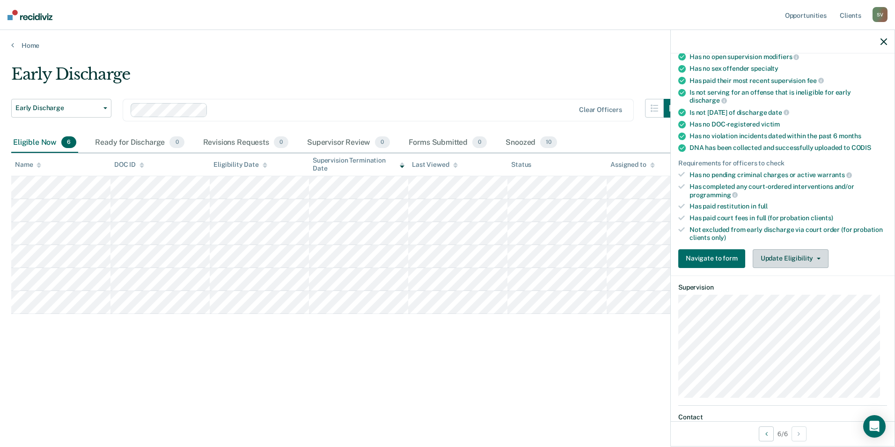
click at [813, 258] on span "button" at bounding box center [816, 259] width 7 height 2
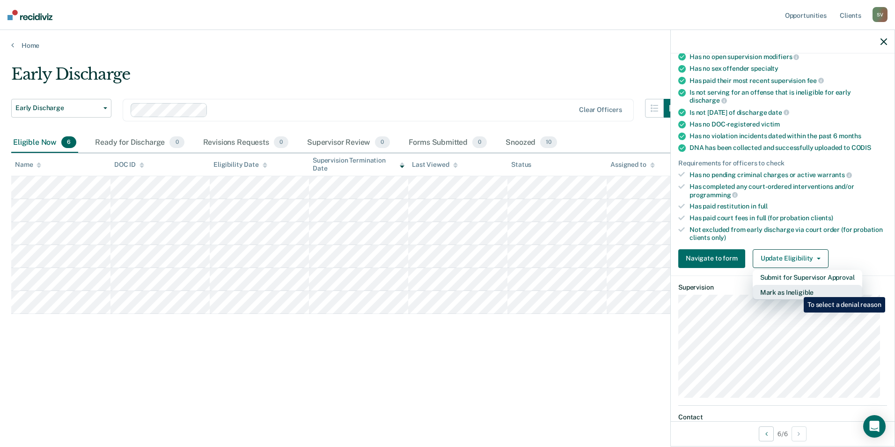
click at [797, 290] on button "Mark as Ineligible" at bounding box center [808, 292] width 110 height 15
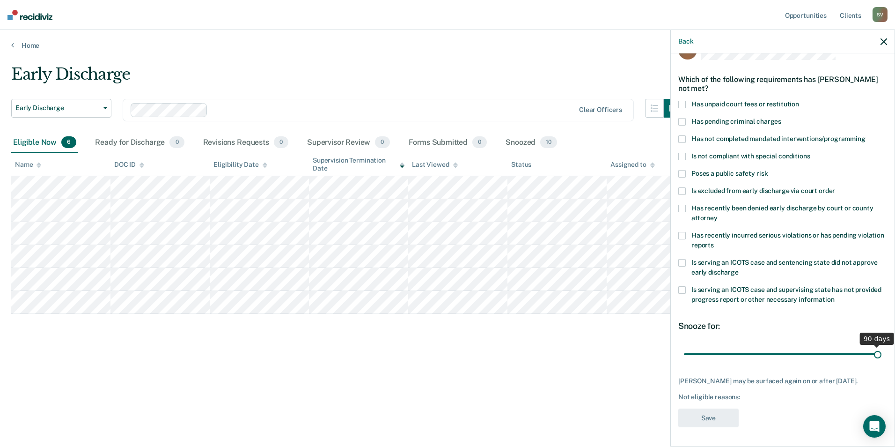
scroll to position [31, 0]
drag, startPoint x: 747, startPoint y: 347, endPoint x: 914, endPoint y: 349, distance: 166.7
type input "90"
click at [882, 349] on input "range" at bounding box center [783, 354] width 198 height 16
click at [687, 101] on label "Has unpaid court fees or restitution" at bounding box center [783, 106] width 209 height 10
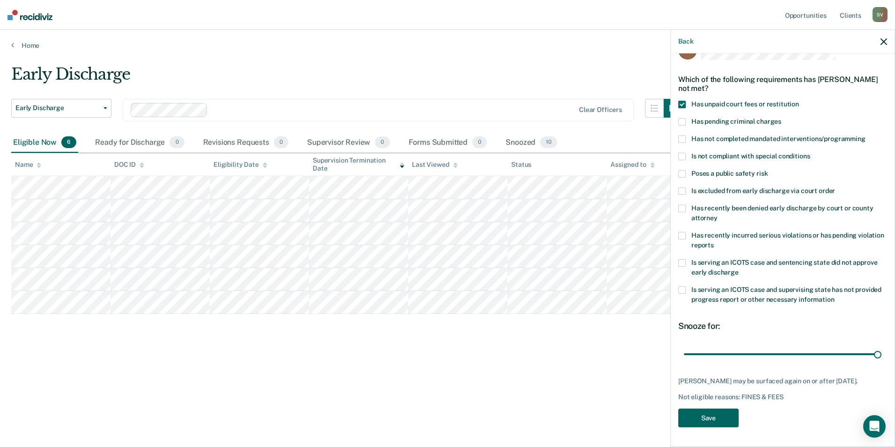
click at [710, 418] on button "Save" at bounding box center [709, 417] width 60 height 19
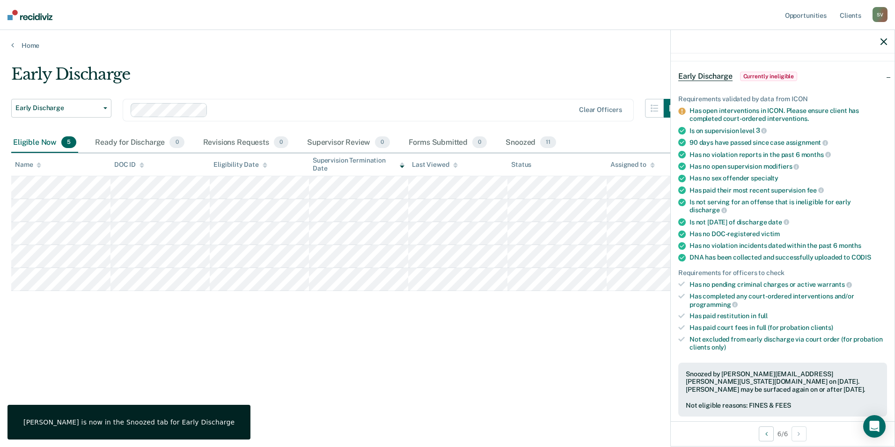
click at [885, 41] on icon "button" at bounding box center [884, 41] width 7 height 7
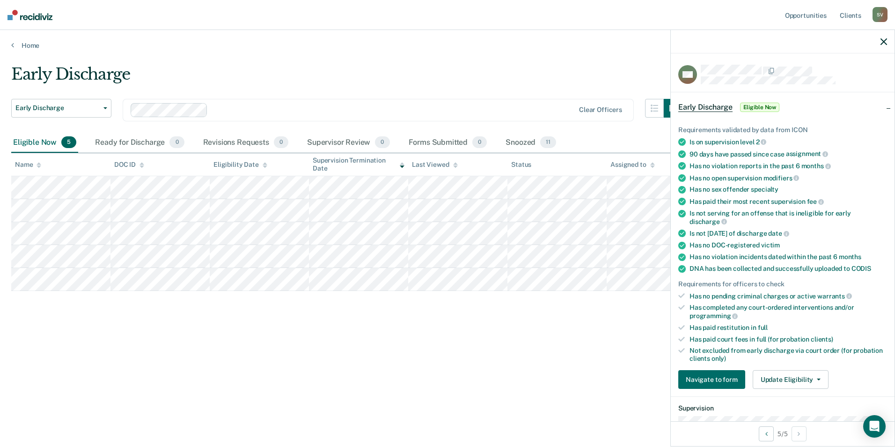
scroll to position [47, 0]
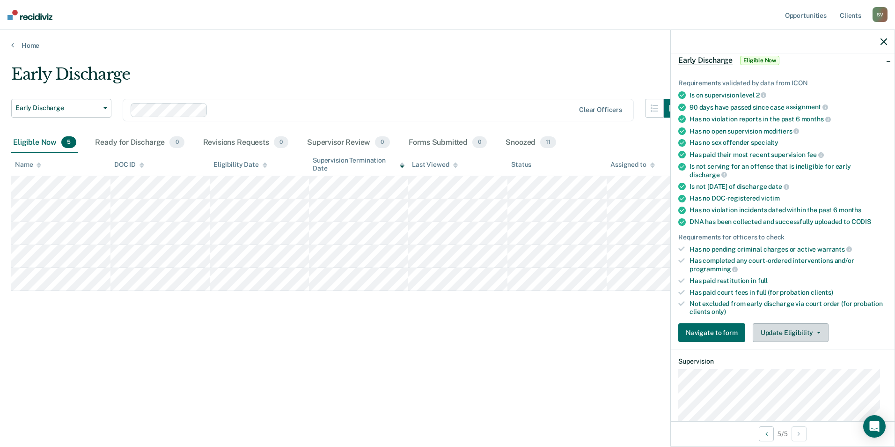
click at [798, 333] on button "Update Eligibility" at bounding box center [791, 332] width 76 height 19
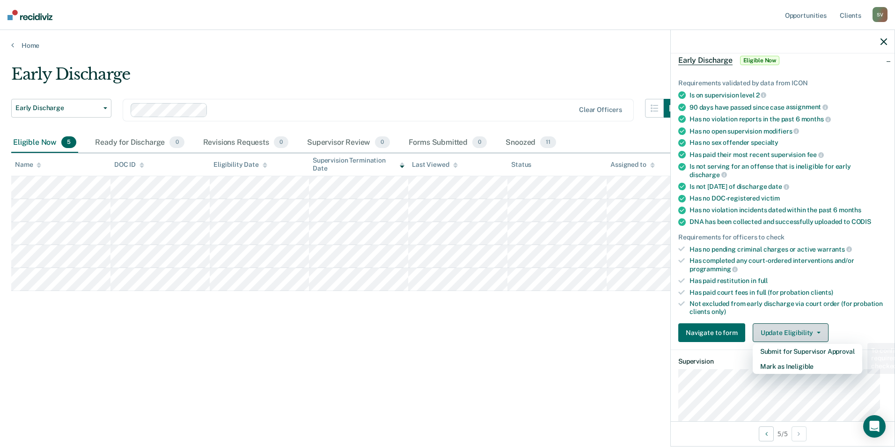
click at [798, 333] on button "Update Eligibility" at bounding box center [791, 332] width 76 height 19
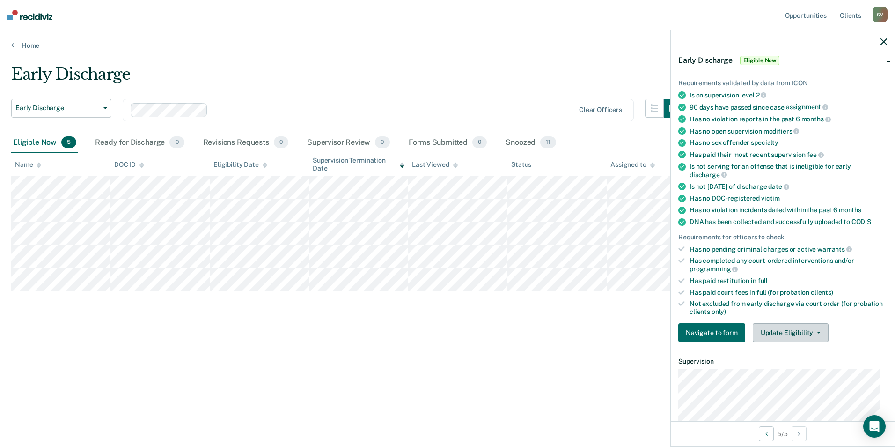
click at [813, 332] on span "button" at bounding box center [816, 333] width 7 height 2
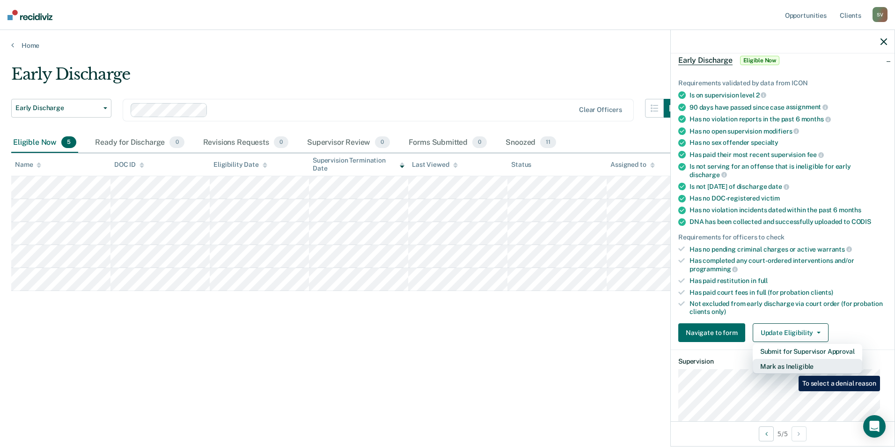
click at [792, 369] on button "Mark as Ineligible" at bounding box center [808, 366] width 110 height 15
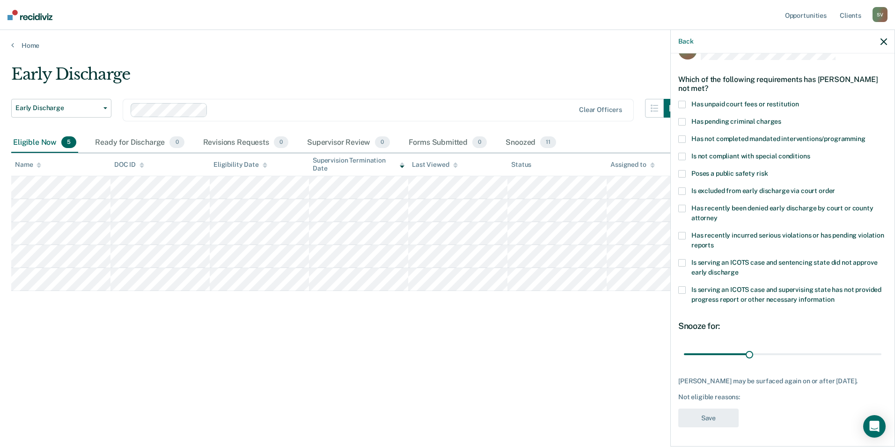
click at [683, 92] on div "Which of the following requirements has Michael Stottler not met?" at bounding box center [783, 83] width 209 height 33
click at [680, 101] on span at bounding box center [682, 104] width 7 height 7
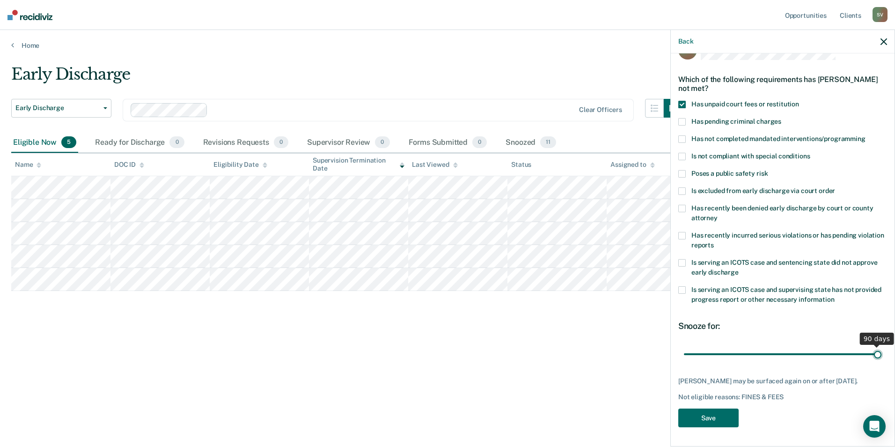
drag, startPoint x: 747, startPoint y: 346, endPoint x: 917, endPoint y: 352, distance: 169.6
type input "90"
click at [882, 352] on input "range" at bounding box center [783, 354] width 198 height 16
click at [713, 420] on button "Save" at bounding box center [709, 417] width 60 height 19
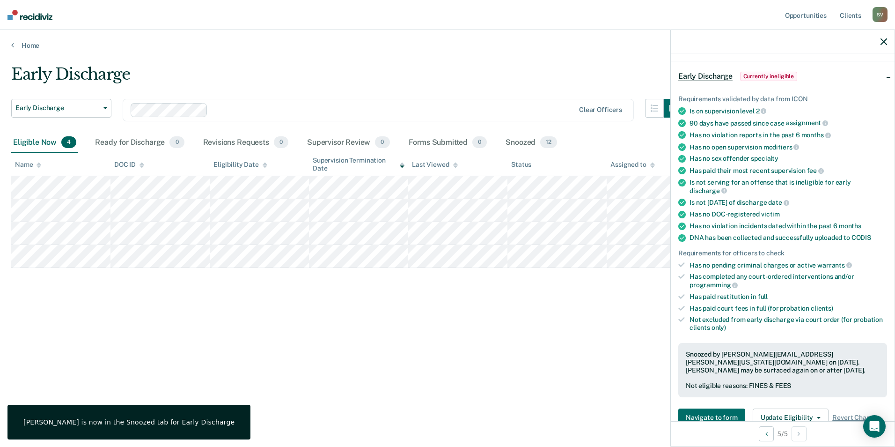
click at [880, 41] on div at bounding box center [783, 41] width 224 height 23
click at [886, 39] on icon "button" at bounding box center [884, 41] width 7 height 7
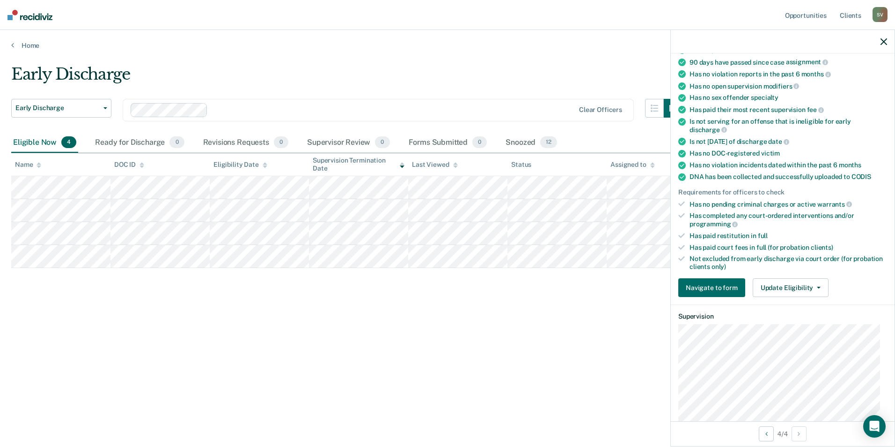
scroll to position [94, 0]
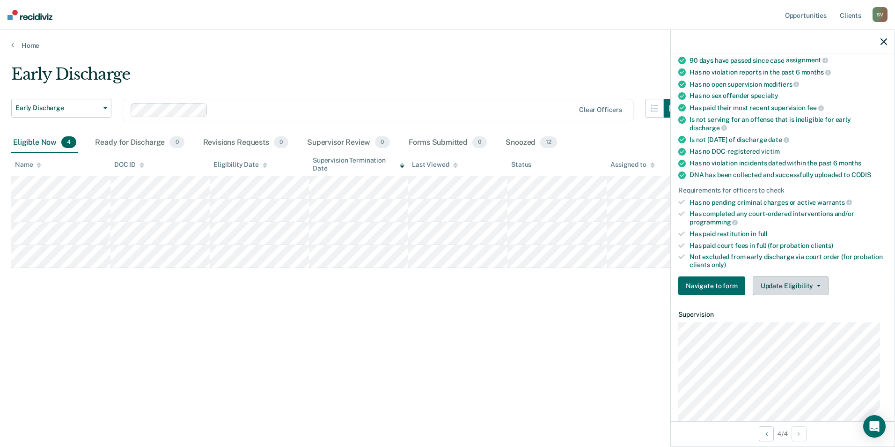
click at [812, 279] on button "Update Eligibility" at bounding box center [791, 285] width 76 height 19
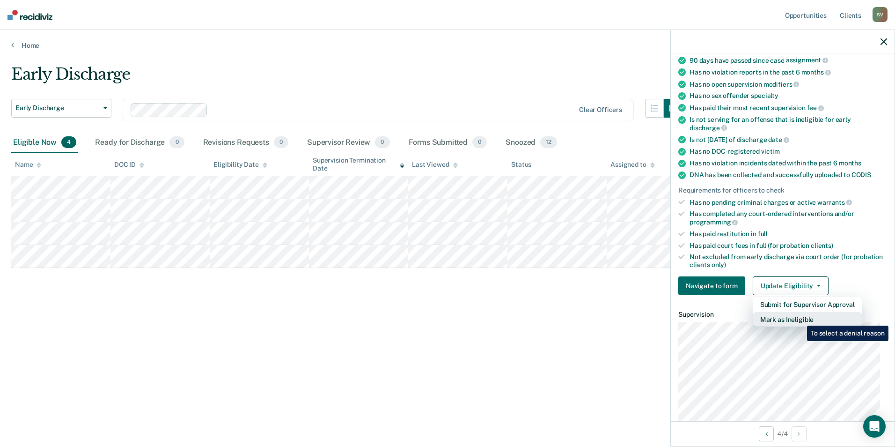
click at [800, 318] on button "Mark as Ineligible" at bounding box center [808, 319] width 110 height 15
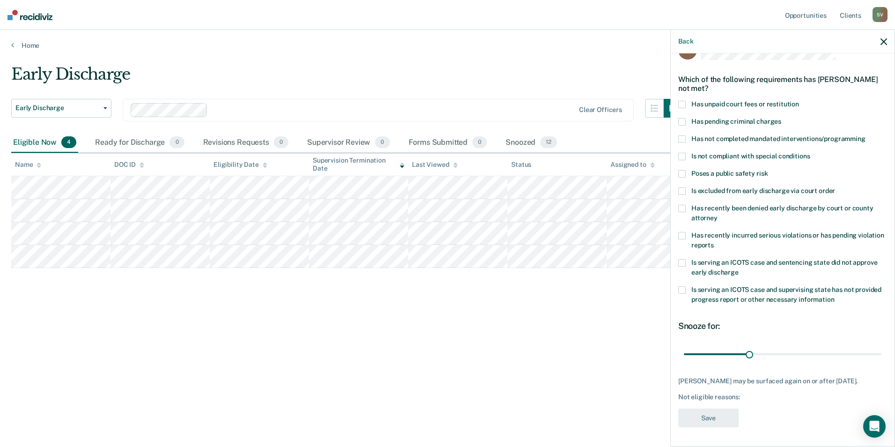
click at [685, 101] on span at bounding box center [682, 104] width 7 height 7
click at [715, 422] on button "Save" at bounding box center [709, 417] width 60 height 19
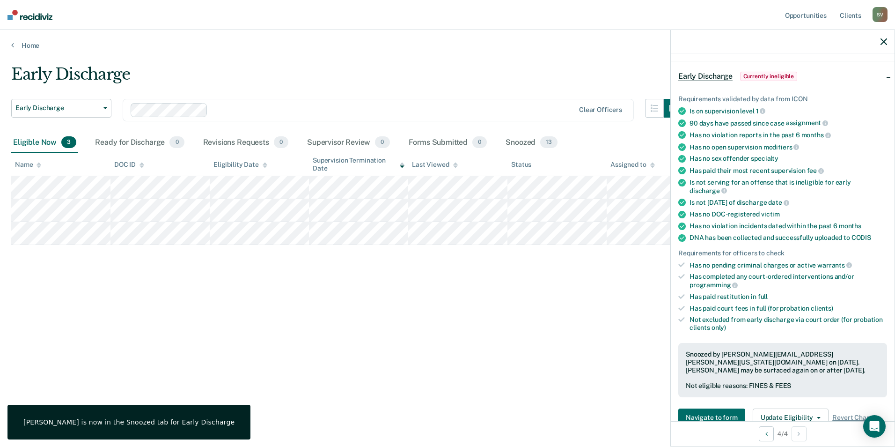
click at [887, 40] on icon "button" at bounding box center [884, 41] width 7 height 7
